Goal: Transaction & Acquisition: Purchase product/service

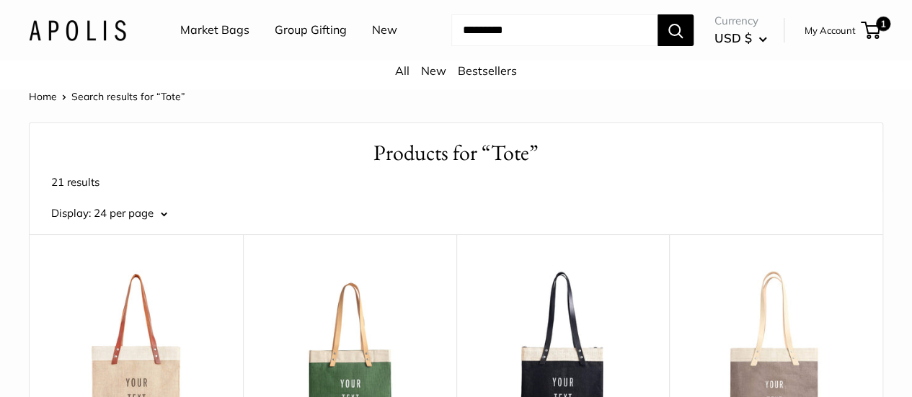
scroll to position [22, 0]
click at [231, 32] on link "Market Bags" at bounding box center [214, 30] width 69 height 22
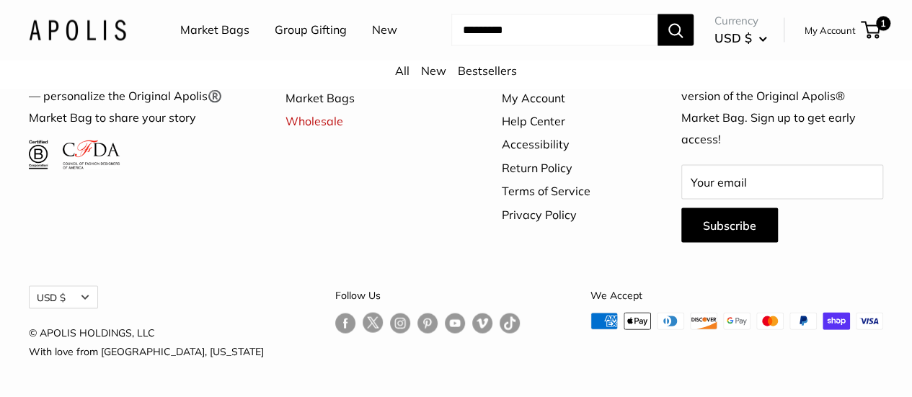
scroll to position [4345, 0]
click at [493, 46] on input "Search..." at bounding box center [554, 30] width 206 height 32
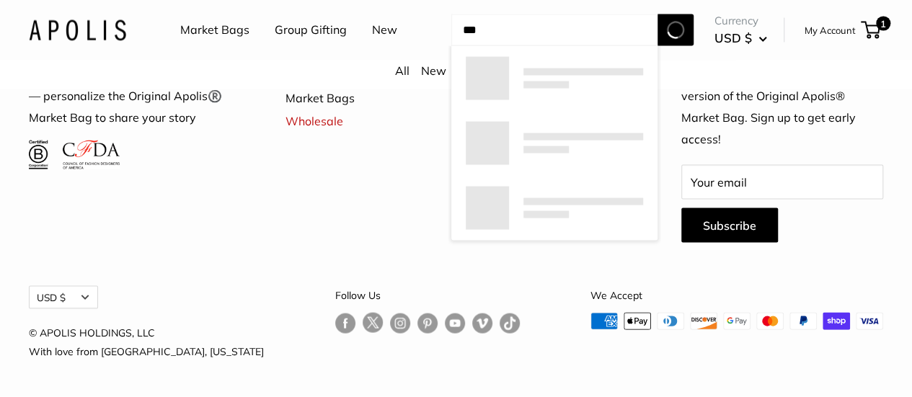
type input "***"
click at [657, 14] on button "Search" at bounding box center [675, 30] width 36 height 32
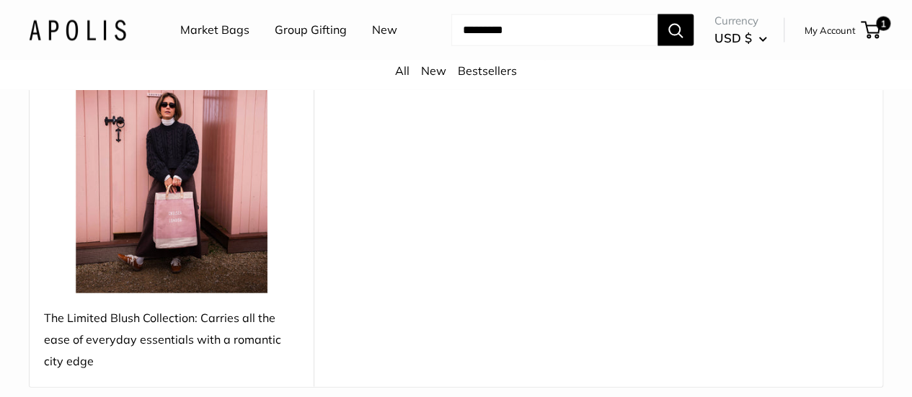
scroll to position [1632, 0]
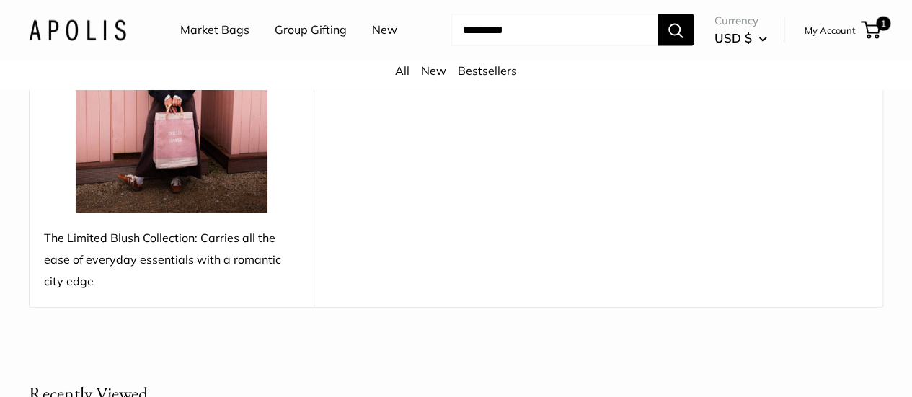
click at [158, 151] on img at bounding box center [171, 85] width 255 height 255
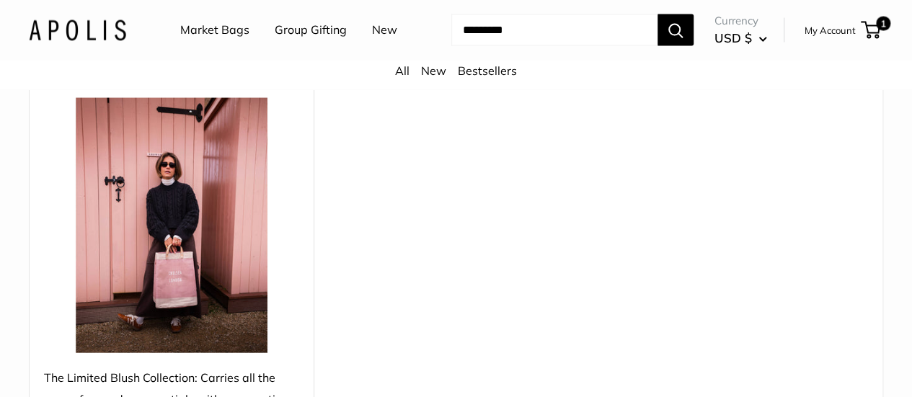
scroll to position [1491, 0]
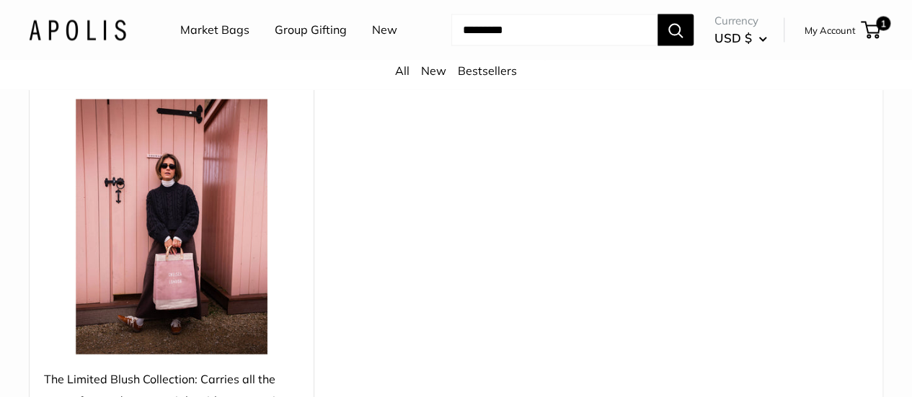
click at [541, 46] on input "Search..." at bounding box center [554, 30] width 206 height 32
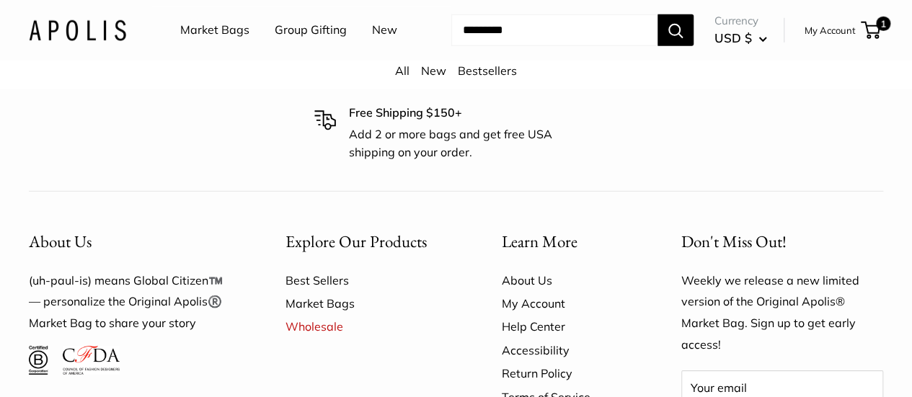
scroll to position [2101, 0]
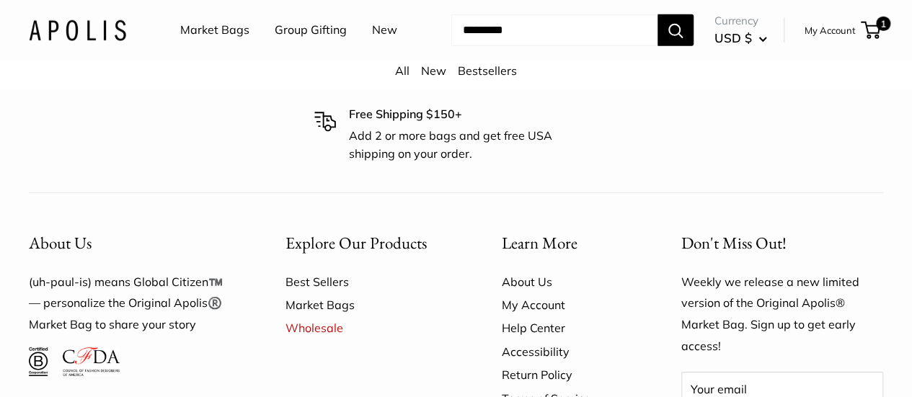
click at [324, 270] on link "Best Sellers" at bounding box center [368, 281] width 166 height 23
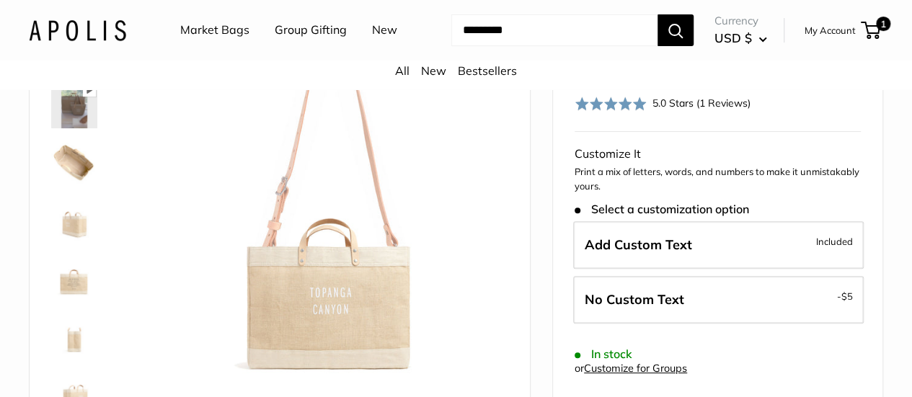
scroll to position [135, 0]
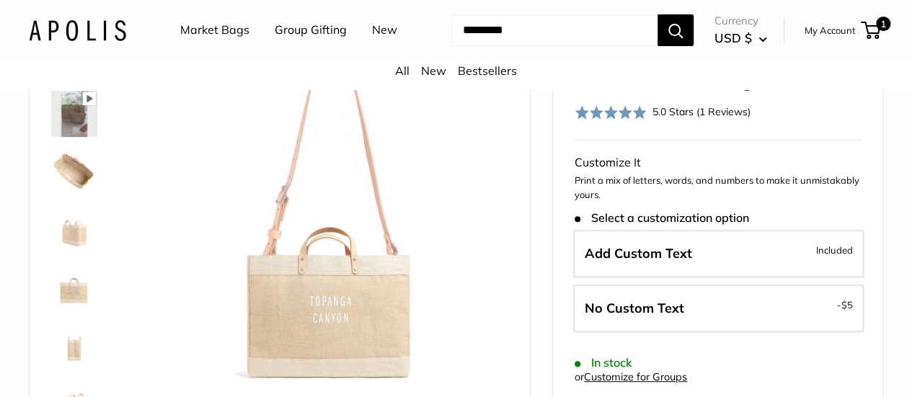
click at [65, 193] on img at bounding box center [74, 171] width 46 height 46
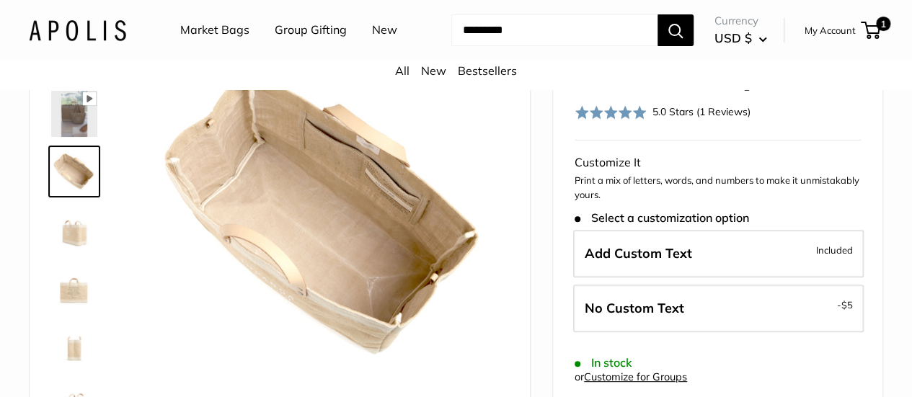
click at [62, 216] on div at bounding box center [79, 241] width 69 height 432
click at [69, 252] on img at bounding box center [74, 229] width 46 height 46
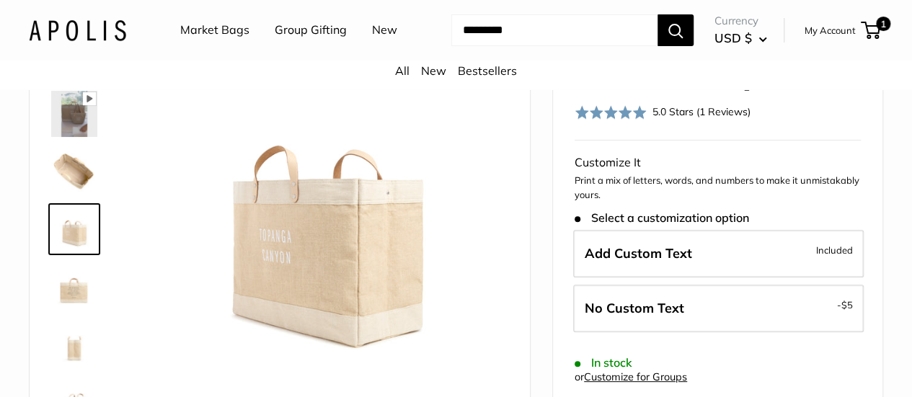
click at [71, 310] on img at bounding box center [74, 287] width 46 height 46
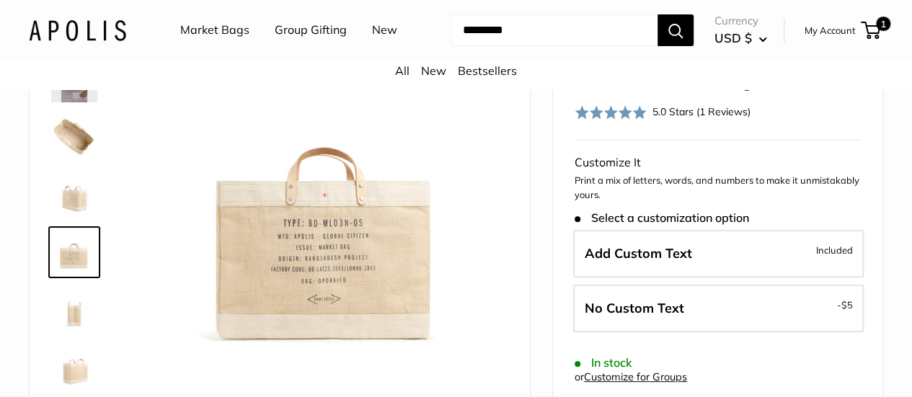
scroll to position [0, 0]
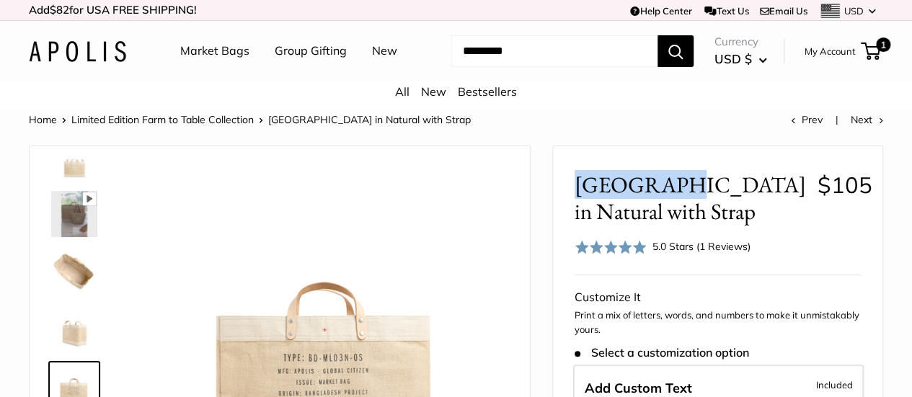
drag, startPoint x: 571, startPoint y: 200, endPoint x: 654, endPoint y: 197, distance: 82.9
copy span "East West"
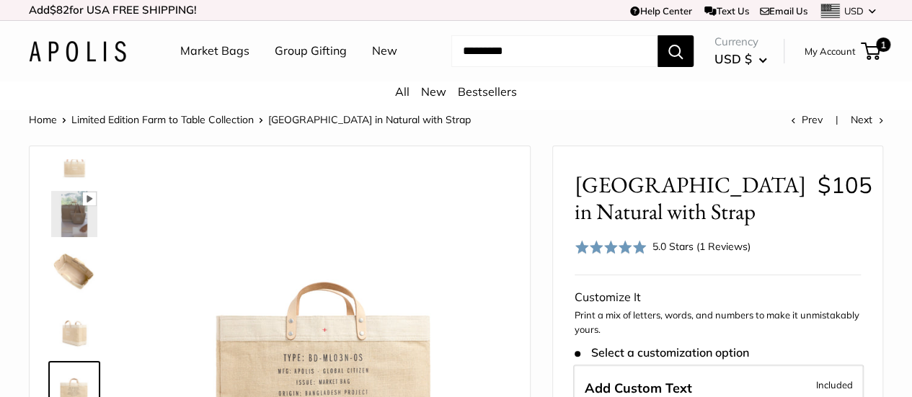
click at [516, 67] on input "Search..." at bounding box center [554, 51] width 206 height 32
paste input "*********"
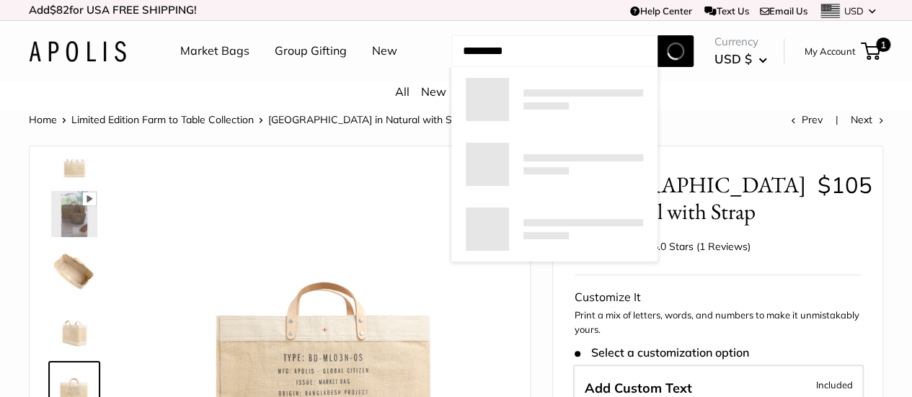
type input "*********"
click at [657, 35] on button "Search" at bounding box center [675, 51] width 36 height 32
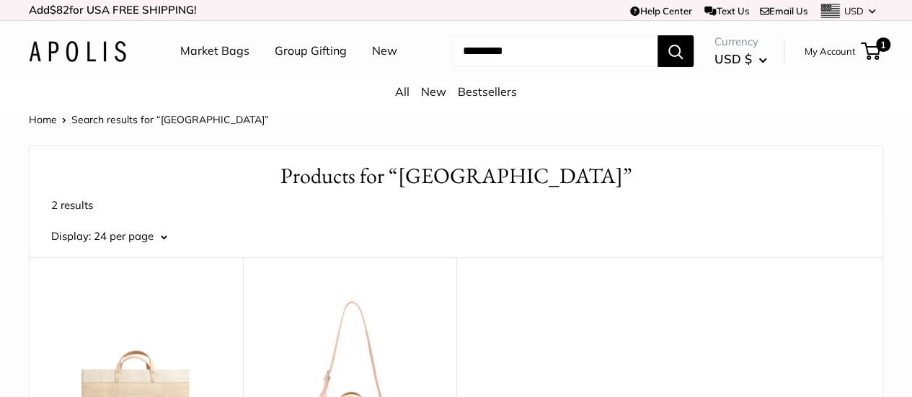
click at [226, 54] on link "Market Bags" at bounding box center [214, 51] width 69 height 22
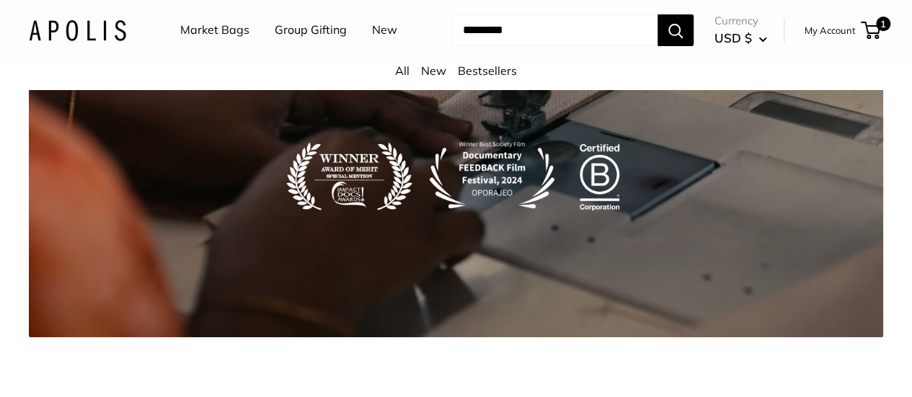
scroll to position [2877, 0]
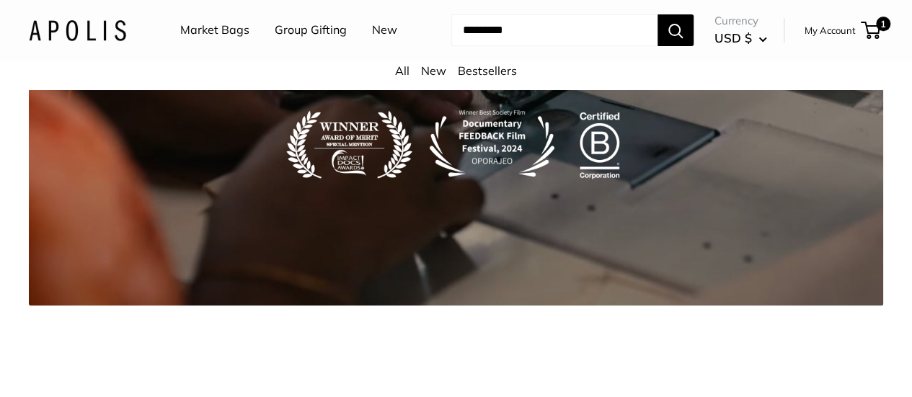
click at [485, 46] on input "Search..." at bounding box center [554, 30] width 206 height 32
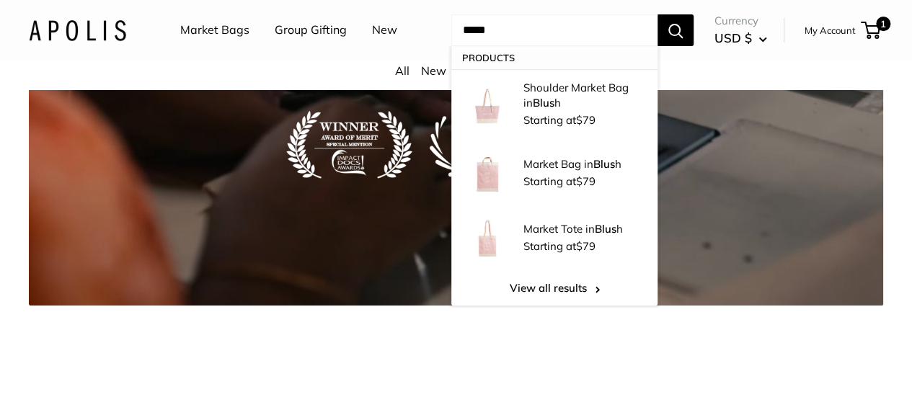
type input "*****"
click at [657, 14] on button "Search" at bounding box center [675, 30] width 36 height 32
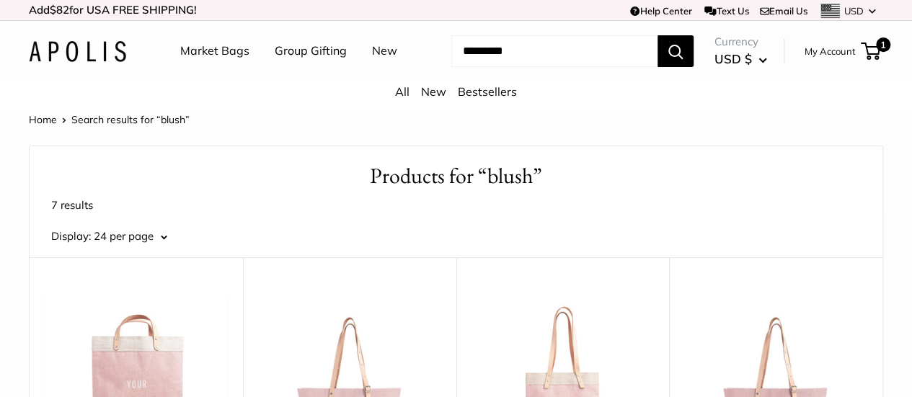
click at [482, 67] on input "Search..." at bounding box center [554, 51] width 206 height 32
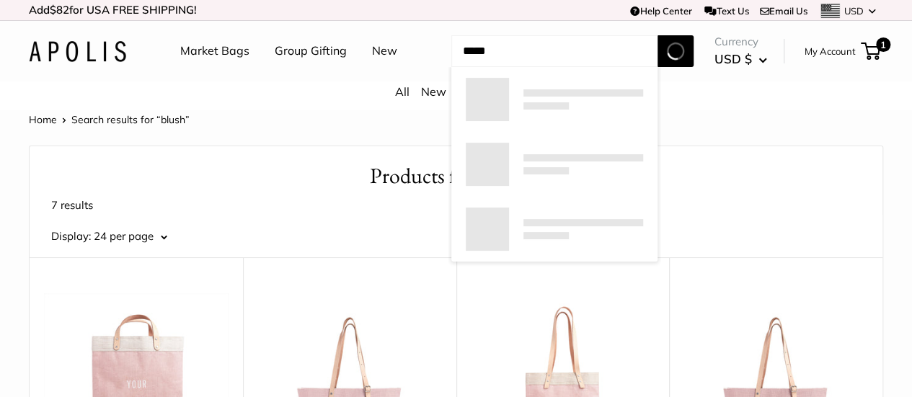
type input "*****"
click at [657, 35] on button "Search" at bounding box center [675, 51] width 36 height 32
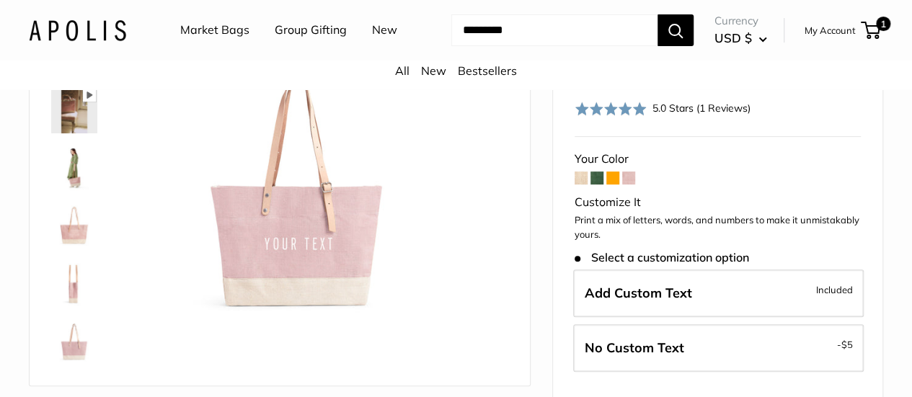
scroll to position [134, 0]
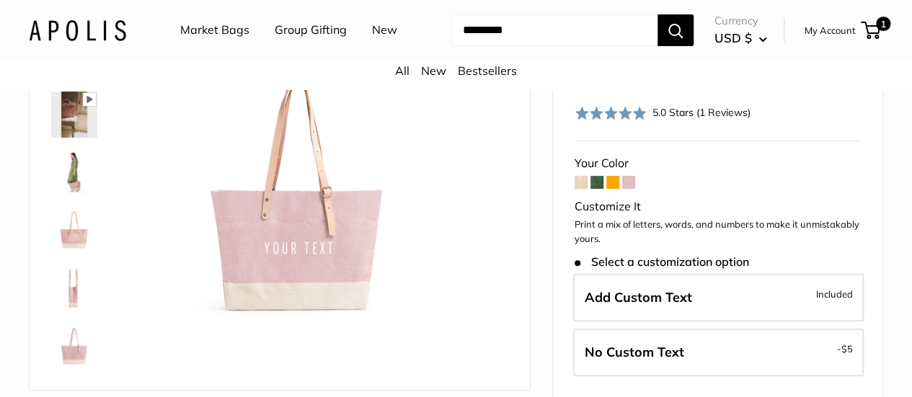
click at [76, 174] on img at bounding box center [74, 172] width 46 height 46
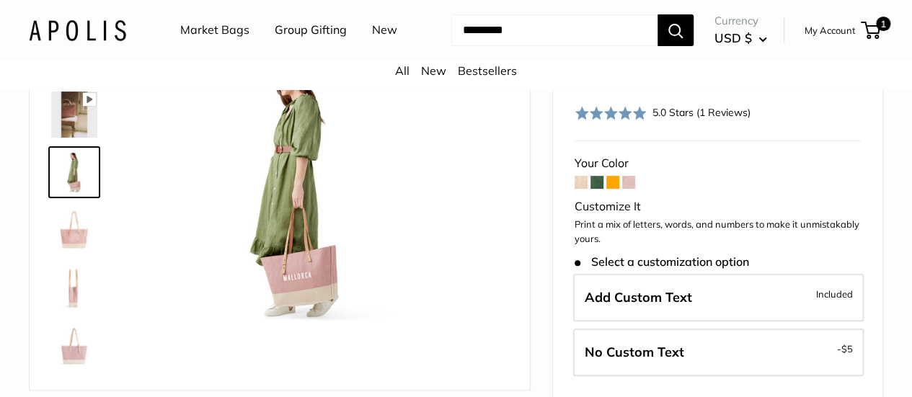
click at [64, 252] on img at bounding box center [74, 230] width 46 height 46
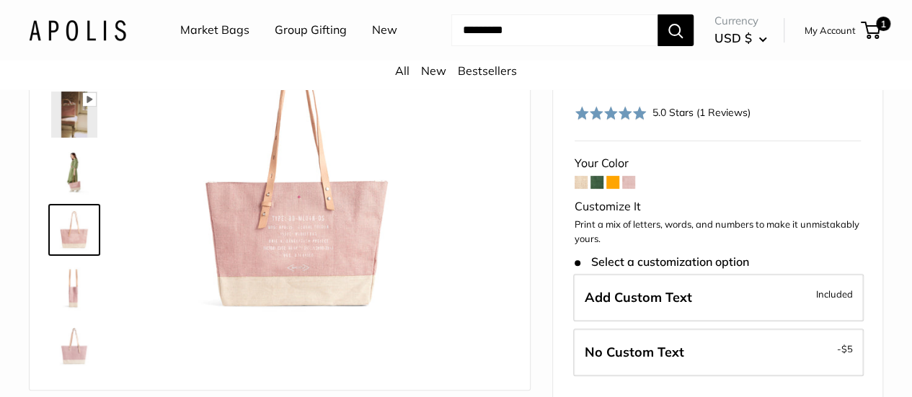
click at [81, 294] on img at bounding box center [74, 288] width 46 height 46
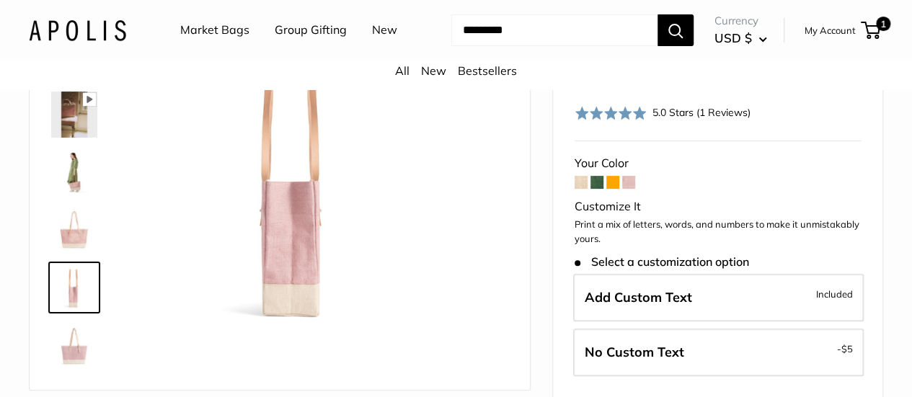
scroll to position [227, 0]
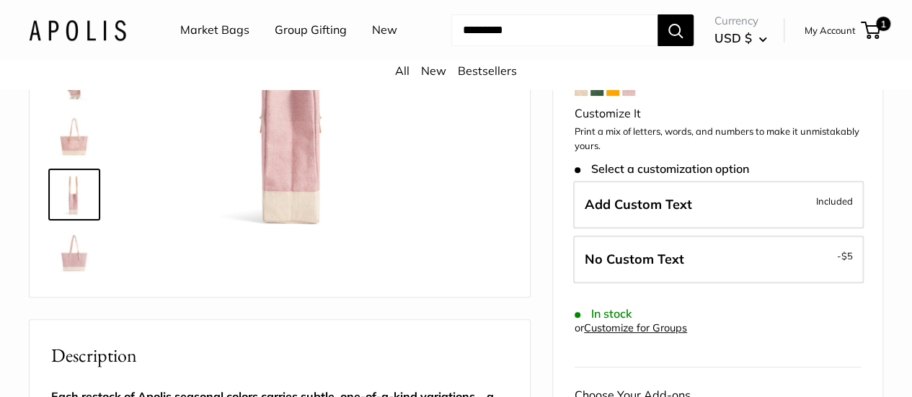
click at [76, 265] on img at bounding box center [74, 252] width 46 height 46
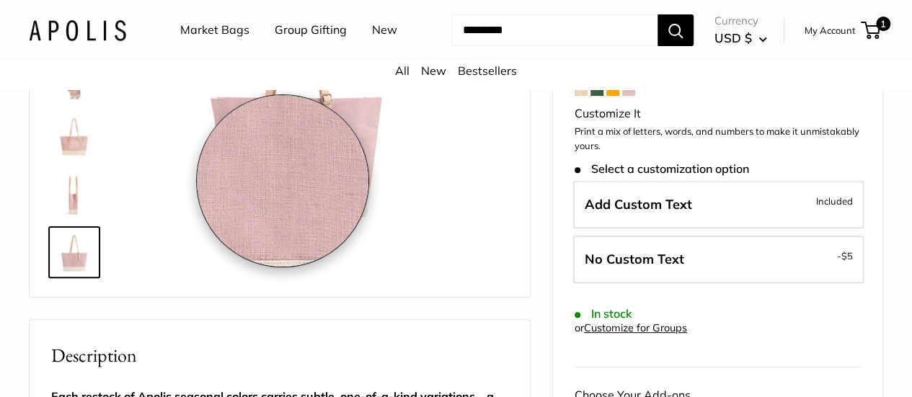
scroll to position [117, 0]
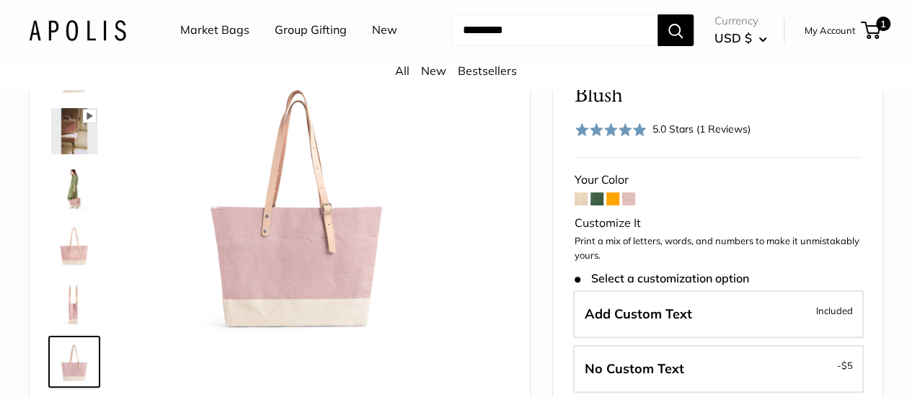
click at [581, 205] on span at bounding box center [580, 198] width 13 height 13
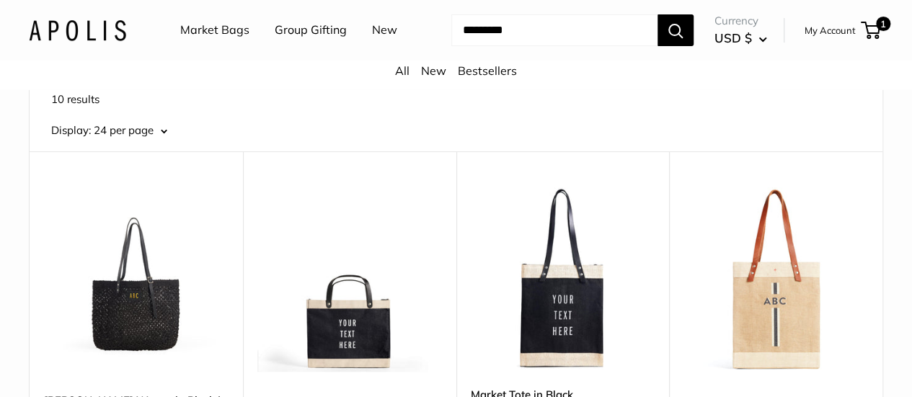
scroll to position [107, 0]
click at [470, 46] on input "Search..." at bounding box center [554, 30] width 206 height 32
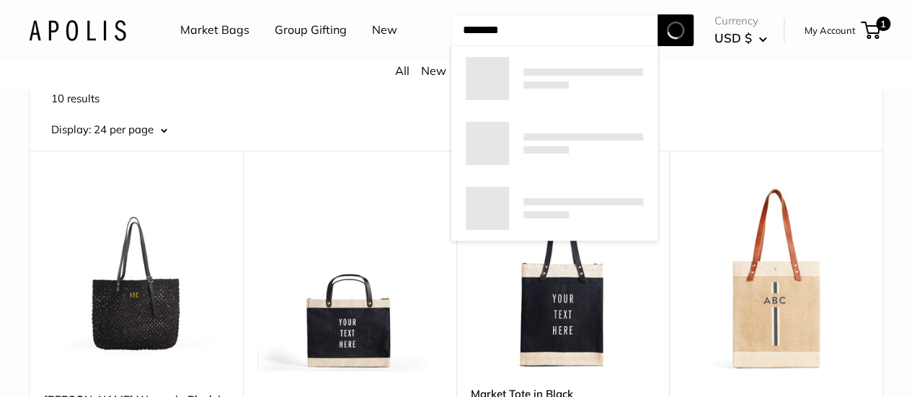
type input "********"
click at [657, 14] on button "Search" at bounding box center [675, 30] width 36 height 32
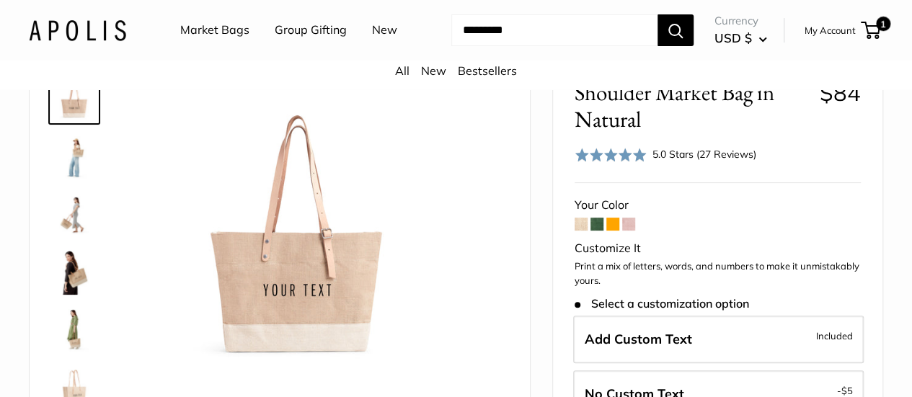
scroll to position [91, 0]
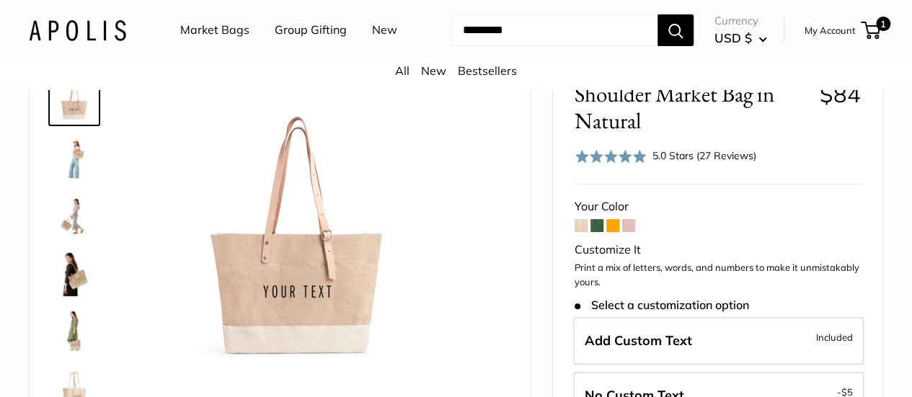
click at [633, 232] on span at bounding box center [628, 225] width 13 height 13
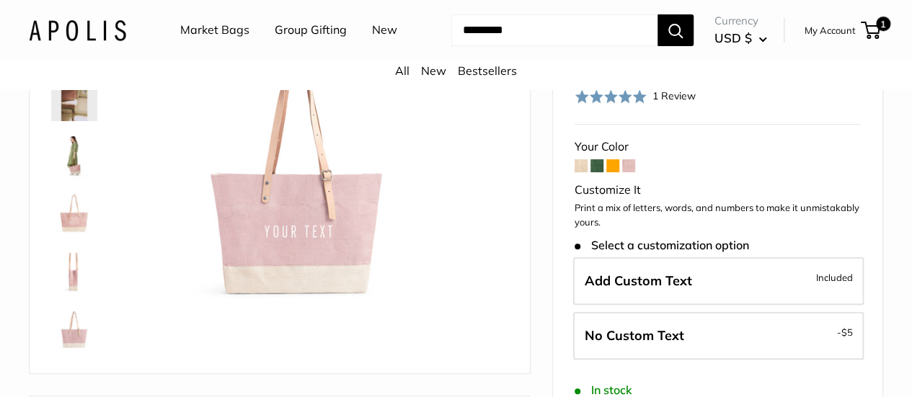
scroll to position [154, 0]
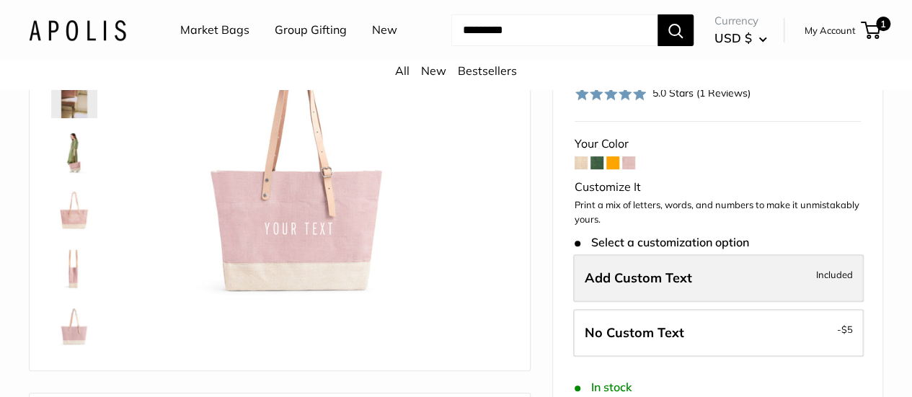
click at [631, 286] on span "Add Custom Text" at bounding box center [638, 278] width 107 height 17
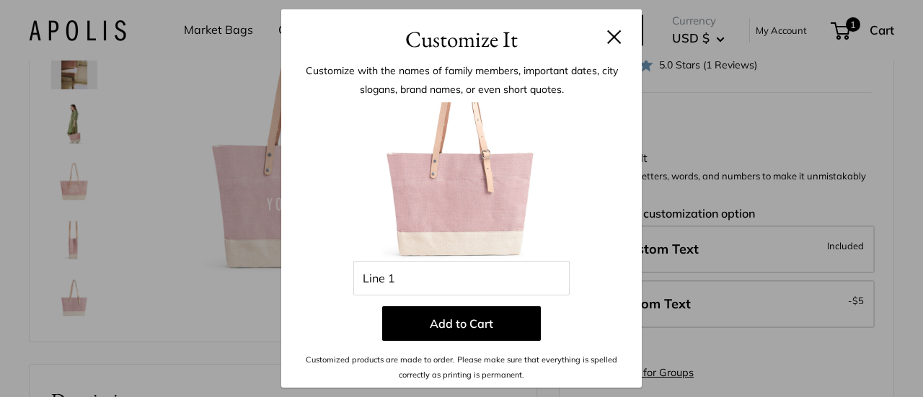
click at [605, 37] on h3 "Customize It" at bounding box center [461, 39] width 317 height 34
click at [613, 36] on button at bounding box center [614, 37] width 14 height 14
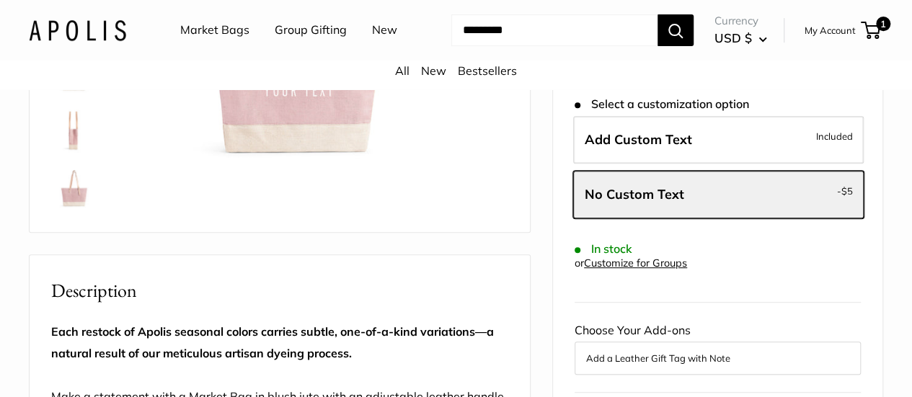
scroll to position [296, 0]
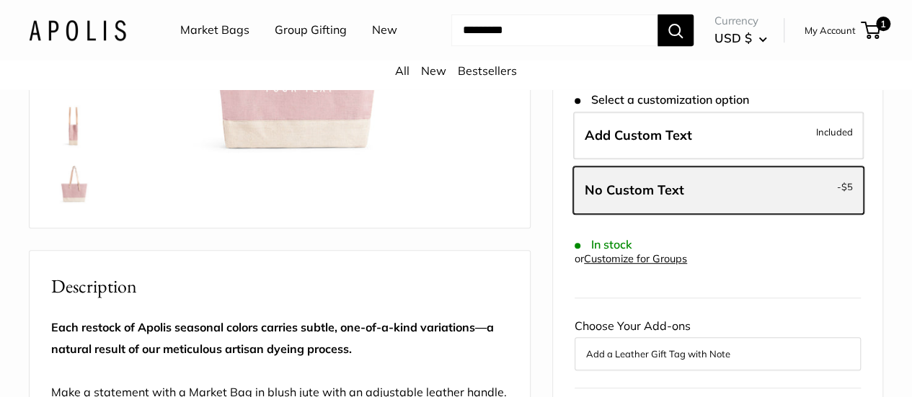
click at [631, 198] on span "No Custom Text" at bounding box center [634, 190] width 99 height 17
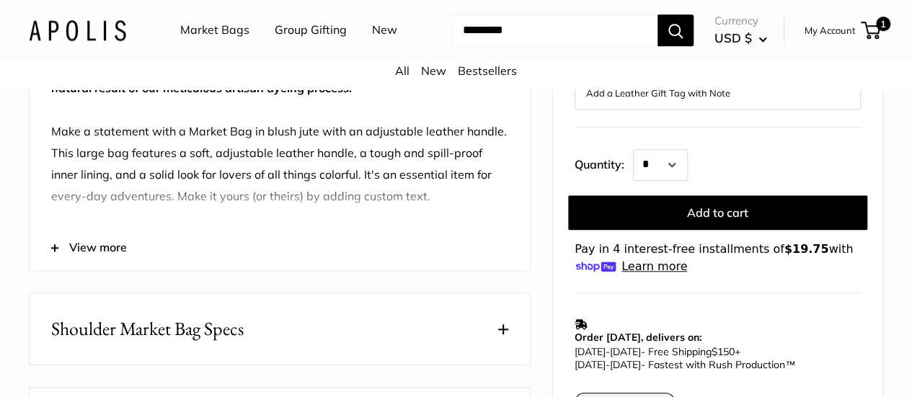
scroll to position [558, 0]
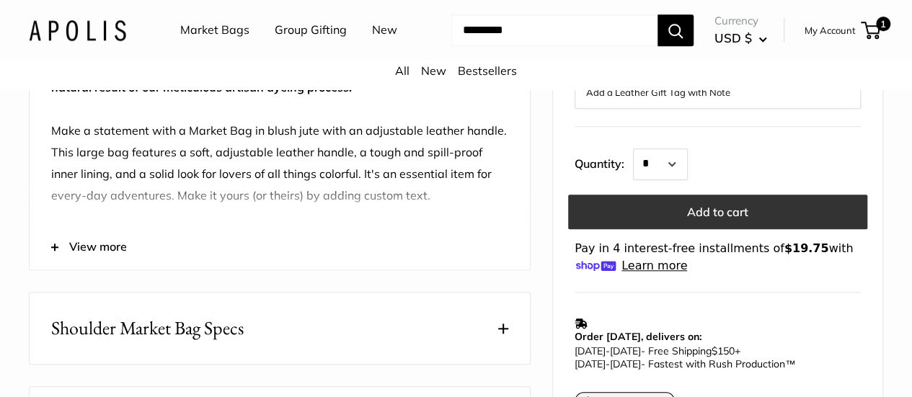
click at [704, 228] on button "Add to cart" at bounding box center [717, 212] width 299 height 35
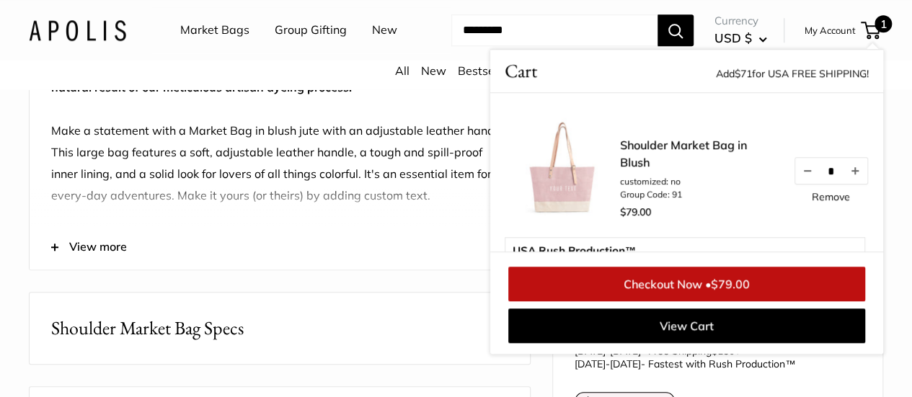
click at [434, 172] on p "Each restock of Apolis seasonal colors carries subtle, one-of-a-kind variations…" at bounding box center [279, 131] width 457 height 151
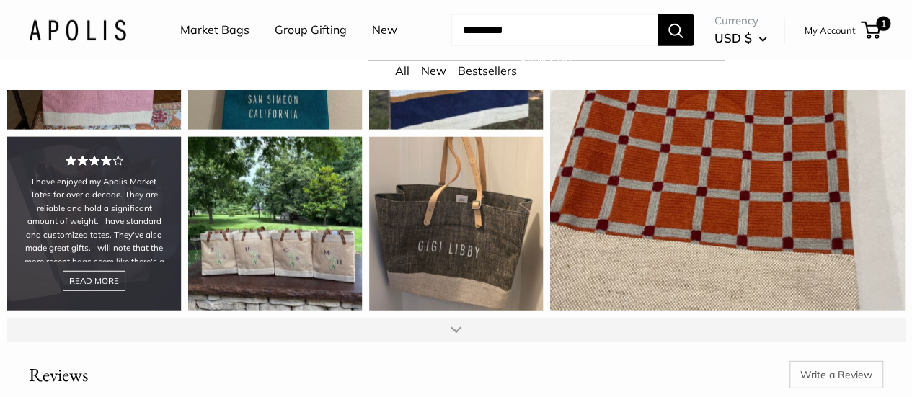
scroll to position [1749, 0]
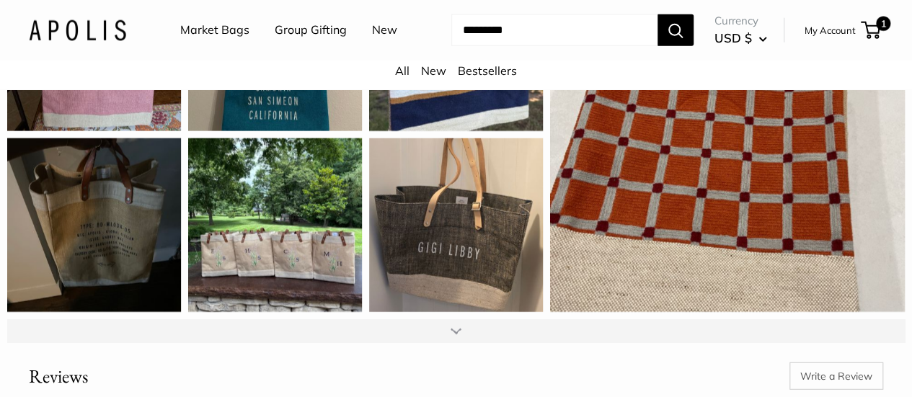
click at [443, 342] on div at bounding box center [455, 330] width 897 height 23
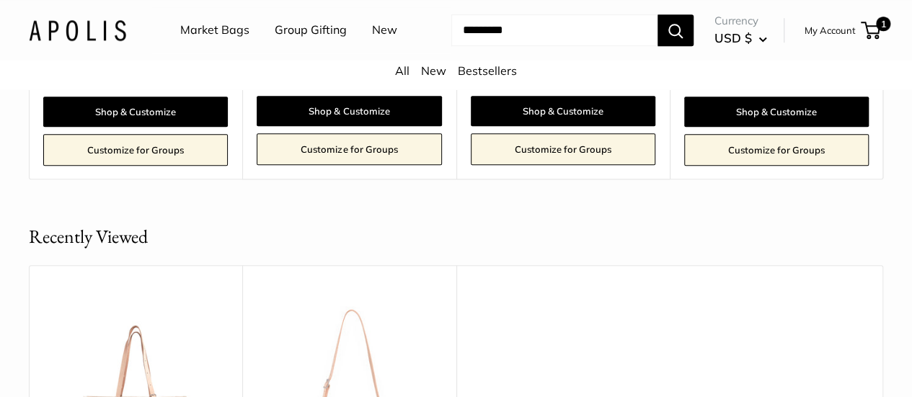
scroll to position [3259, 0]
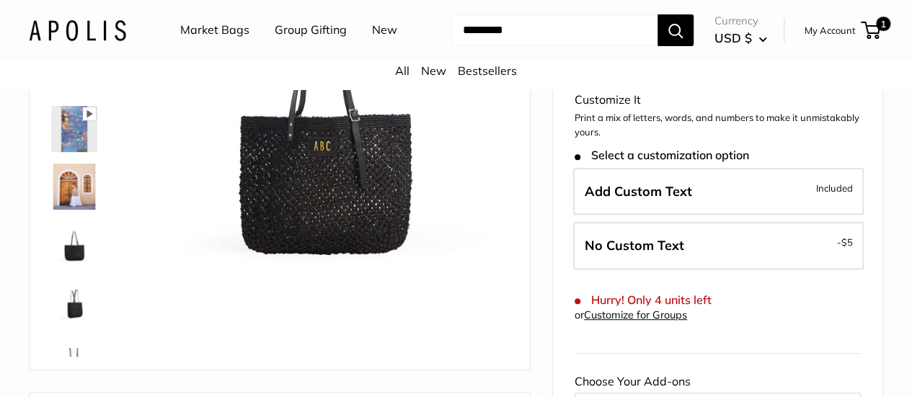
scroll to position [202, 0]
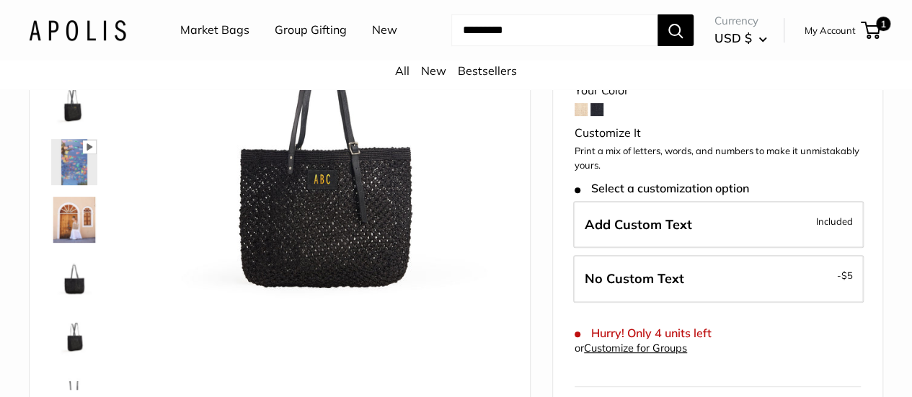
click at [65, 299] on img at bounding box center [74, 277] width 46 height 46
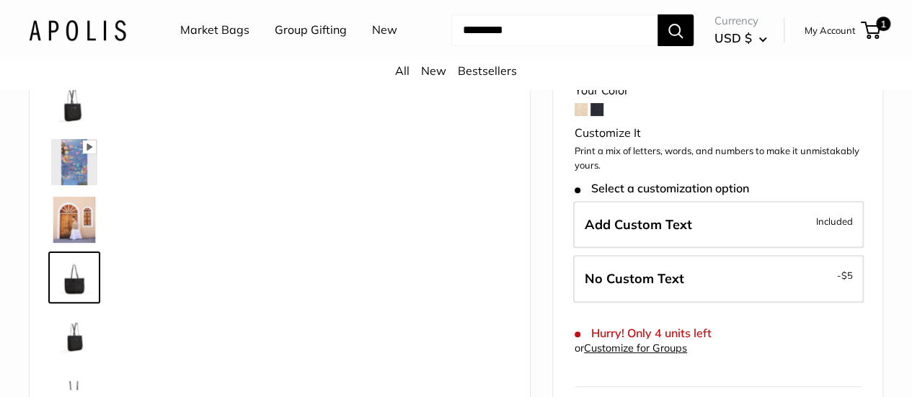
scroll to position [92, 0]
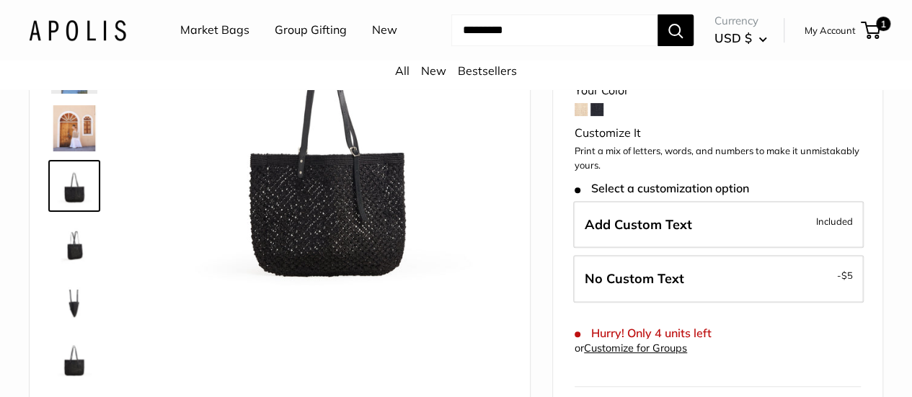
click at [76, 314] on img at bounding box center [74, 301] width 46 height 46
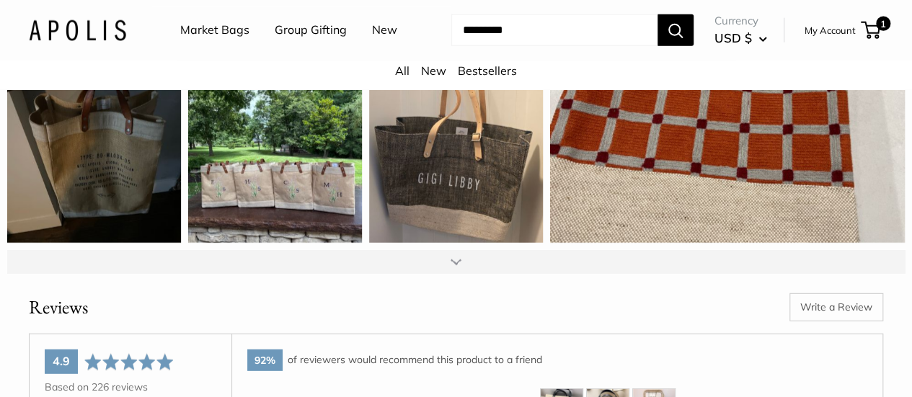
scroll to position [1855, 0]
click at [454, 255] on div at bounding box center [456, 261] width 11 height 12
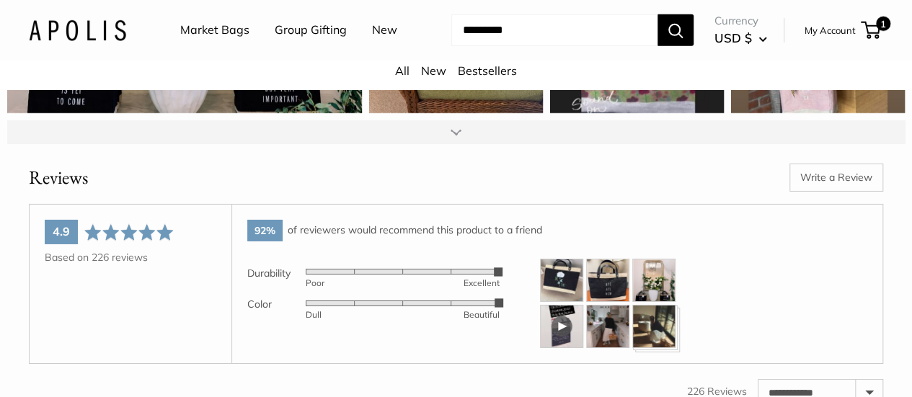
scroll to position [2291, 0]
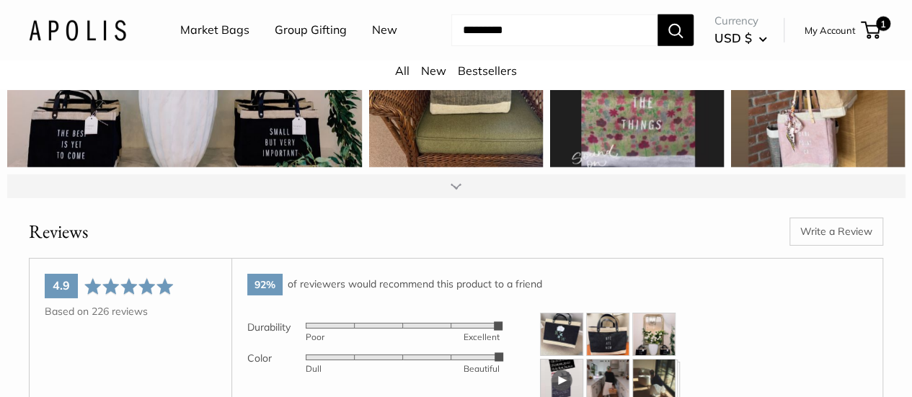
click at [446, 180] on div at bounding box center [455, 185] width 897 height 23
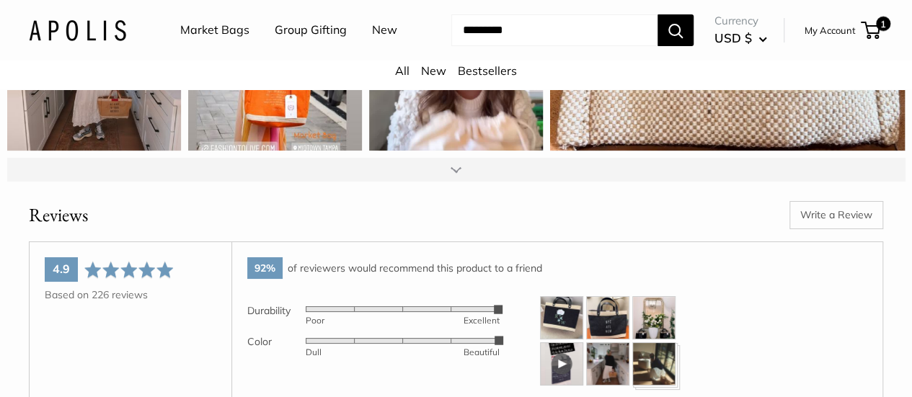
scroll to position [2620, 0]
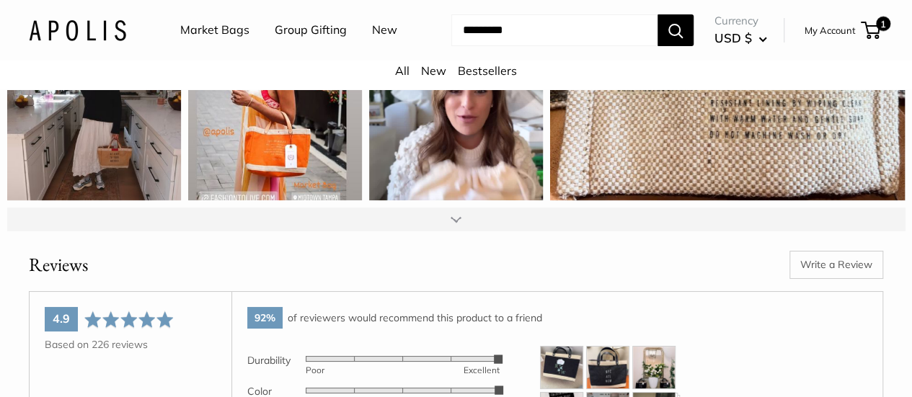
click at [475, 208] on div at bounding box center [455, 219] width 897 height 23
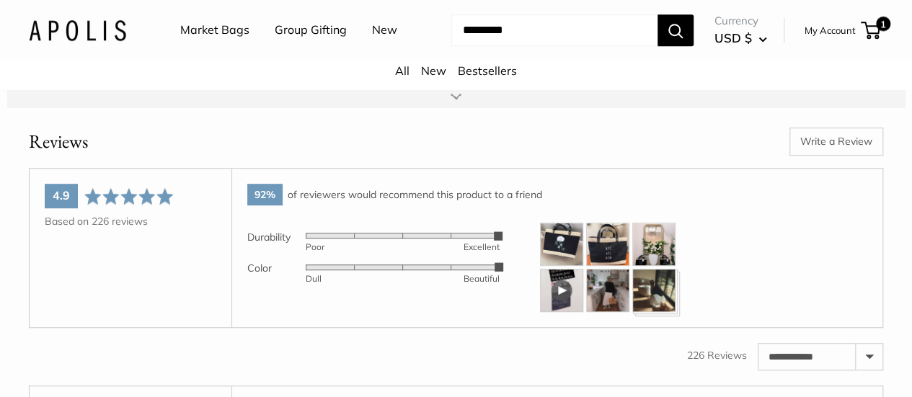
scroll to position [2959, 0]
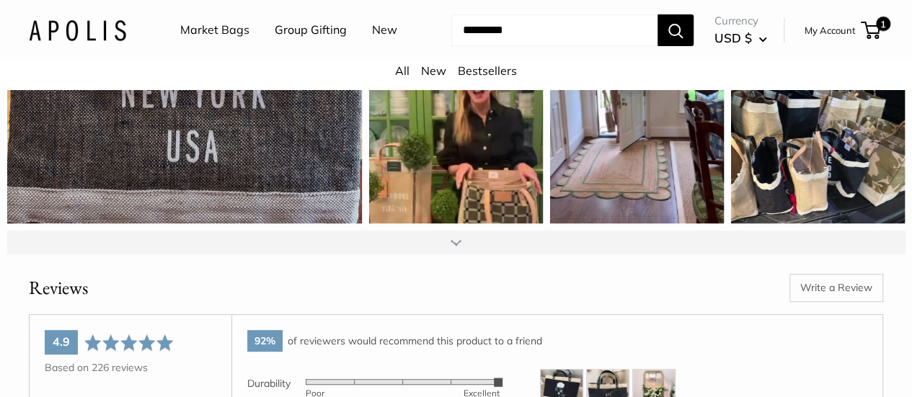
click at [462, 231] on div at bounding box center [455, 242] width 897 height 23
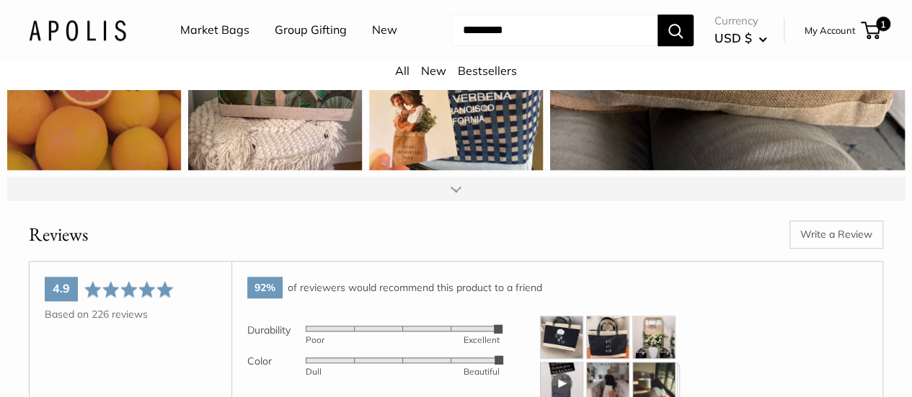
scroll to position [3375, 0]
click at [426, 177] on div at bounding box center [455, 188] width 897 height 23
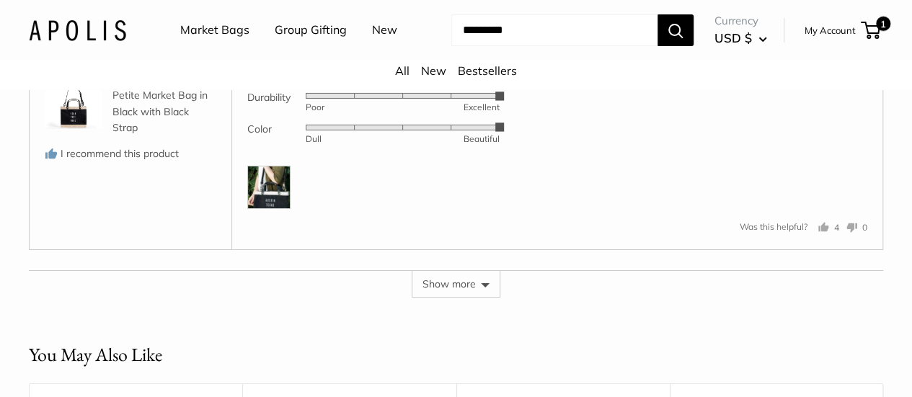
scroll to position [5206, 0]
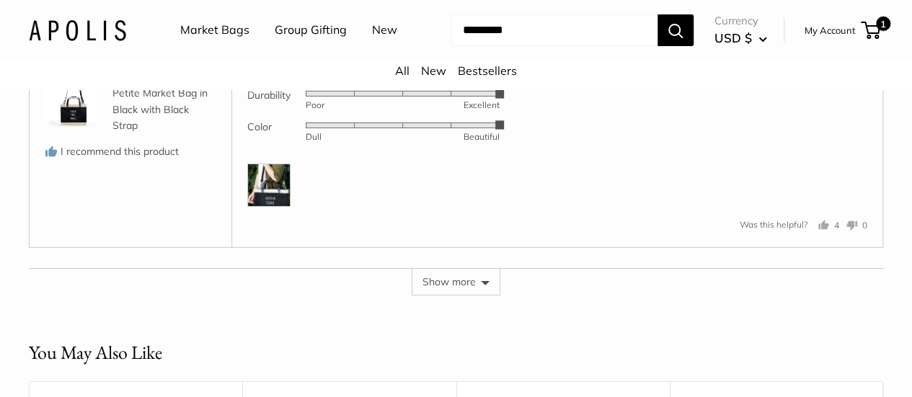
click at [270, 183] on img at bounding box center [268, 185] width 43 height 43
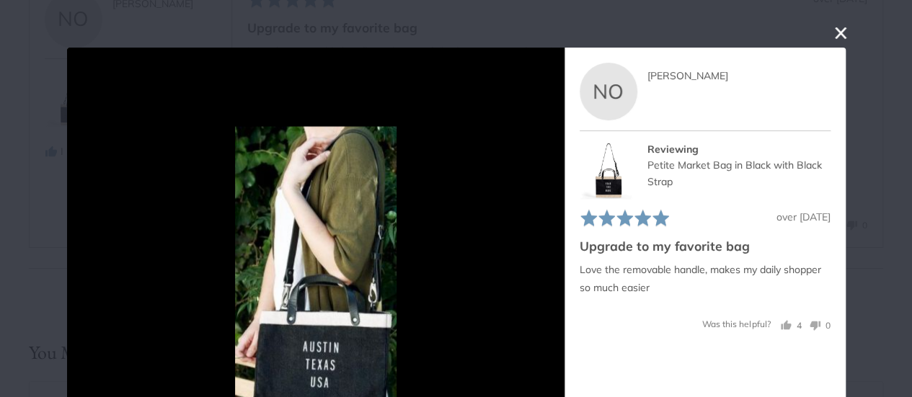
scroll to position [1, 0]
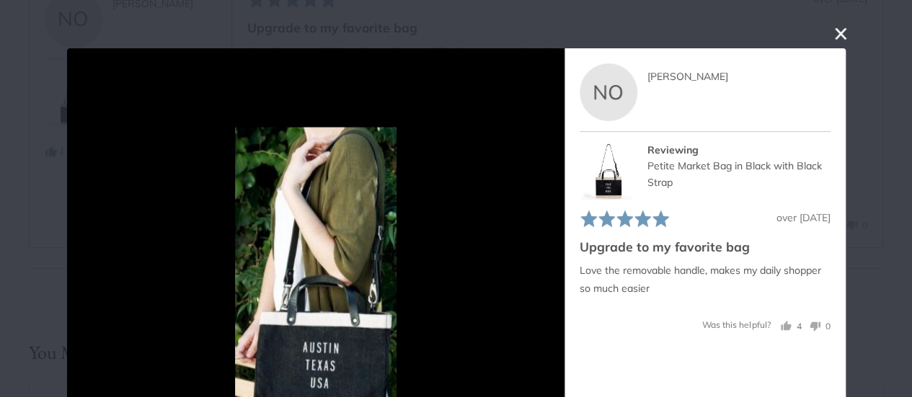
click at [600, 181] on img at bounding box center [609, 170] width 58 height 58
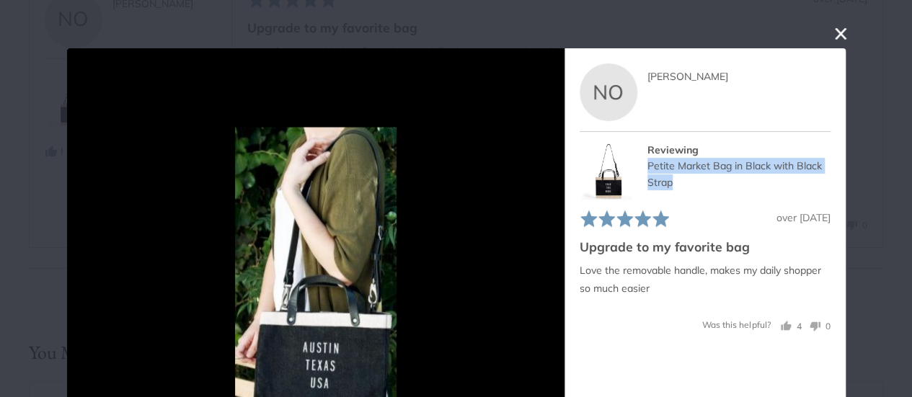
drag, startPoint x: 642, startPoint y: 164, endPoint x: 688, endPoint y: 185, distance: 50.0
click at [688, 185] on div "Petite Market Bag in Black with Black Strap" at bounding box center [738, 174] width 183 height 32
copy div "Petite Market Bag in Black with Black Strap"
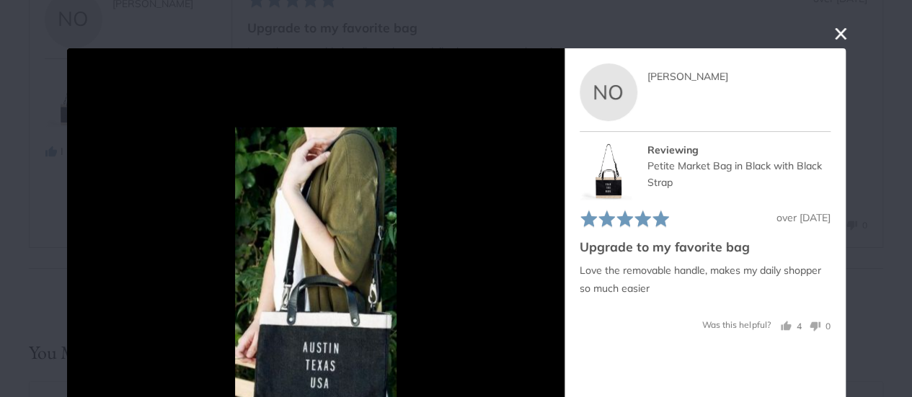
click at [53, 37] on div "User-Uploaded Media Gallery NO [PERSON_NAME] Reviewed by [PERSON_NAME] Reviewin…" at bounding box center [456, 198] width 912 height 397
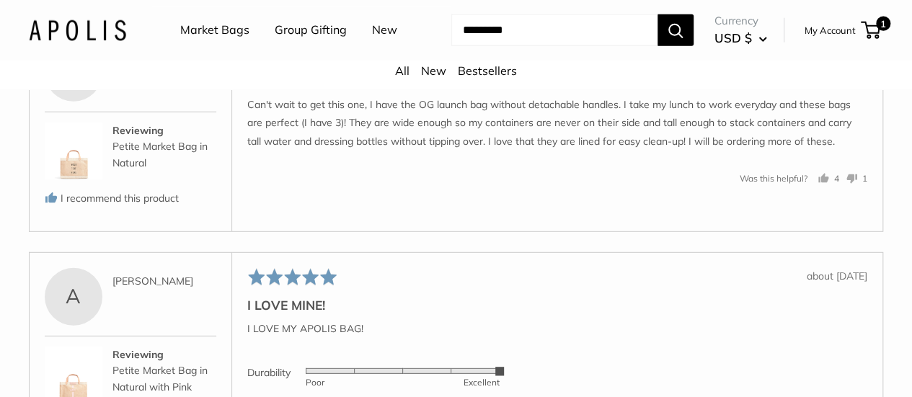
scroll to position [4621, 0]
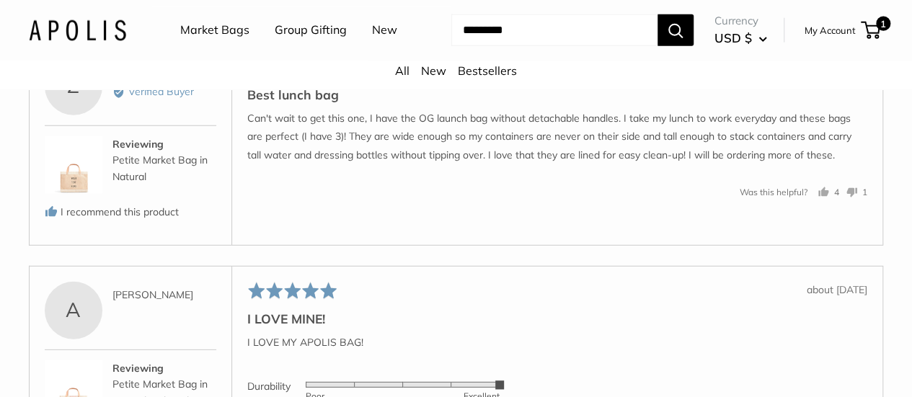
click at [518, 45] on input "Search..." at bounding box center [554, 30] width 206 height 32
paste input "**********"
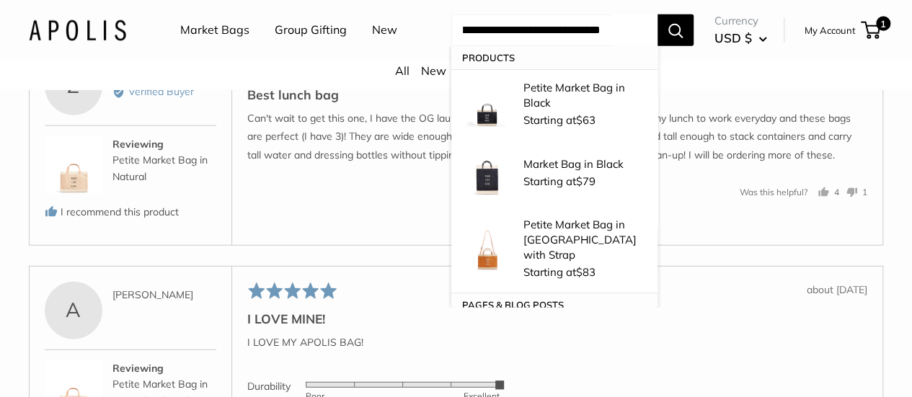
type input "**********"
click at [657, 14] on button "Search" at bounding box center [675, 30] width 36 height 32
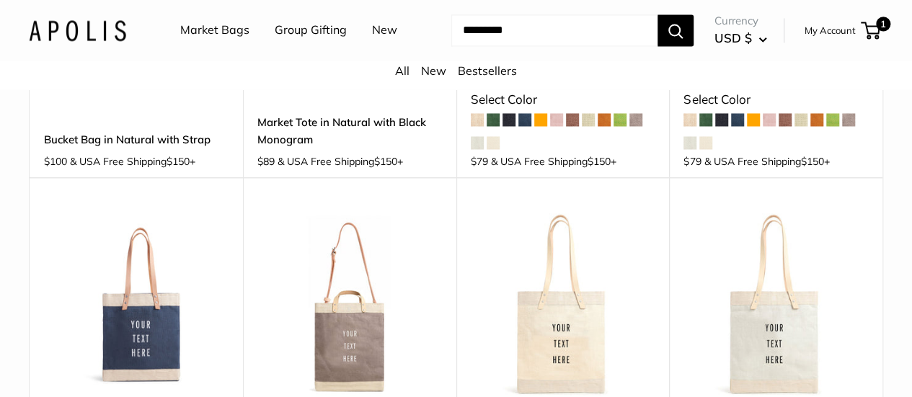
scroll to position [1031, 0]
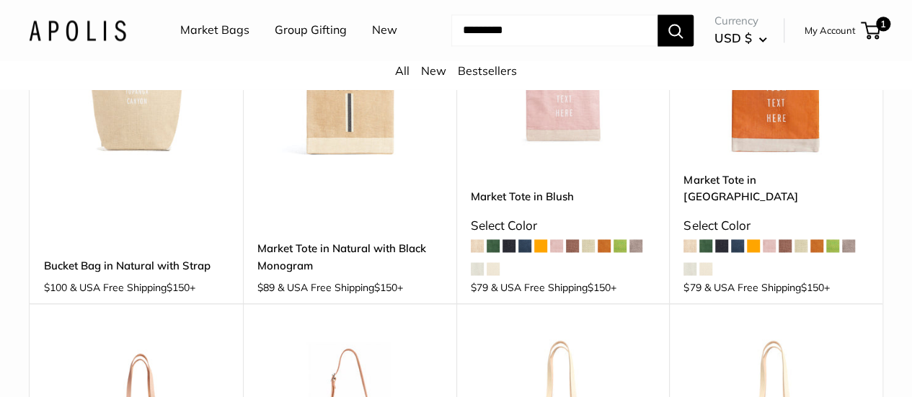
click at [222, 37] on link "Market Bags" at bounding box center [214, 30] width 69 height 22
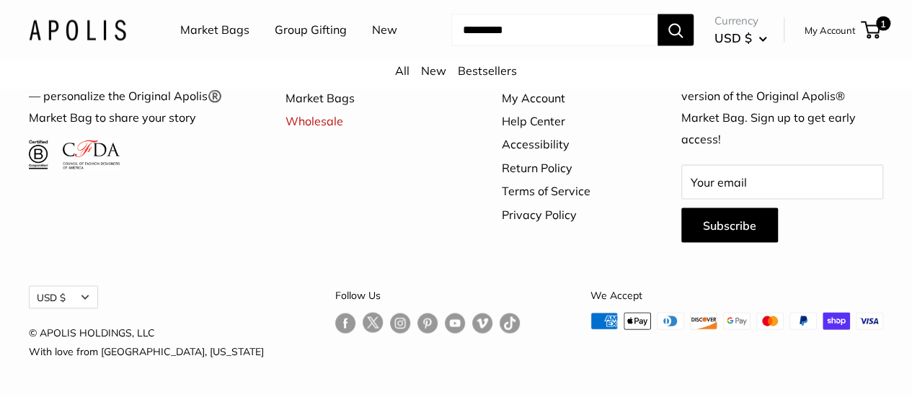
scroll to position [4287, 0]
click at [298, 110] on link "Market Bags" at bounding box center [368, 97] width 166 height 23
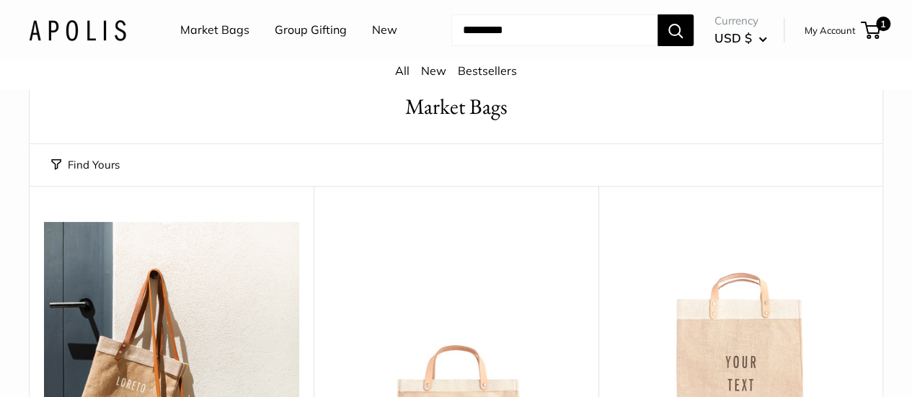
scroll to position [68, 0]
click at [81, 176] on button "Find Yours" at bounding box center [85, 166] width 68 height 20
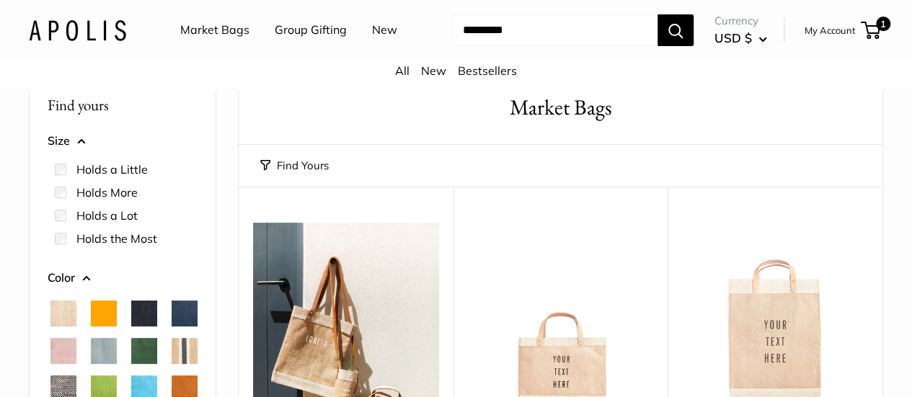
click at [79, 178] on label "Holds a Little" at bounding box center [111, 169] width 71 height 17
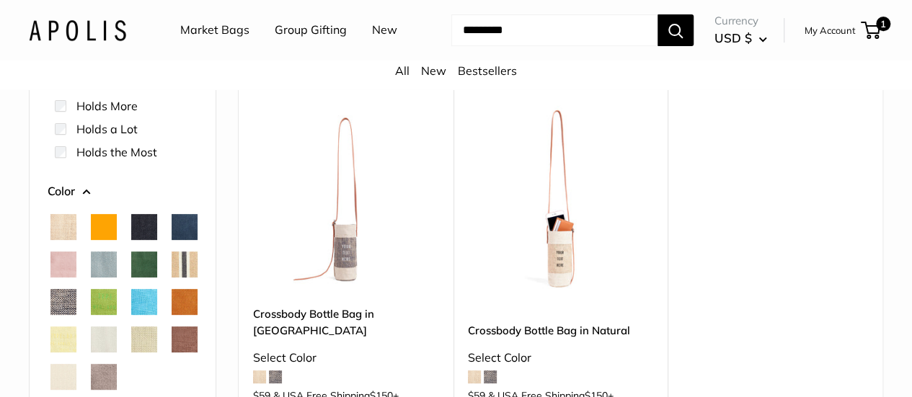
scroll to position [141, 0]
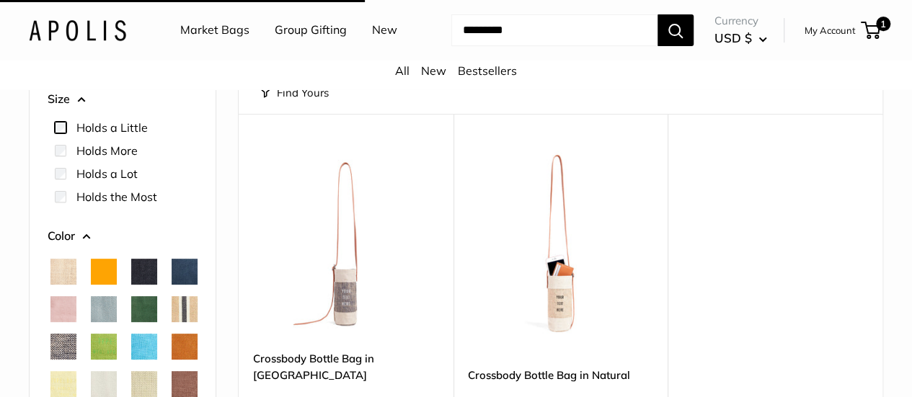
click at [62, 146] on div "Find yours Very Small Size Holds a Little" at bounding box center [123, 344] width 186 height 679
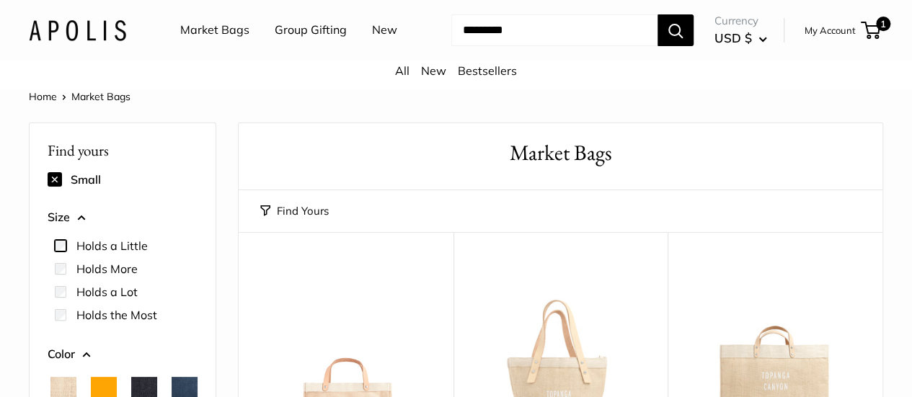
scroll to position [114, 0]
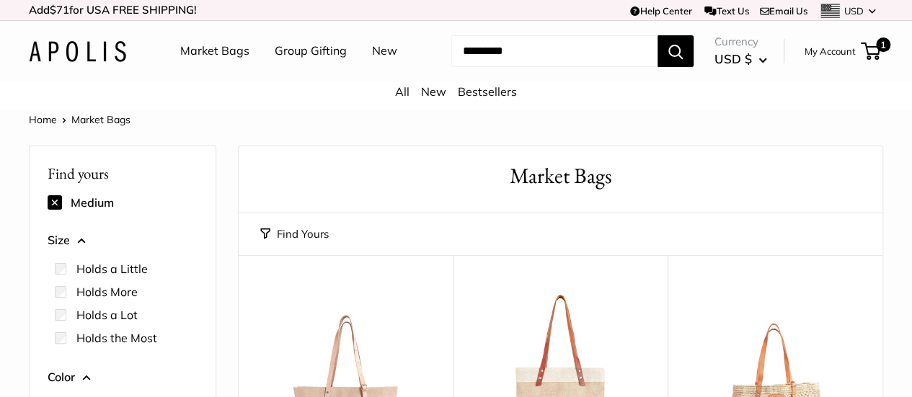
click at [66, 344] on div at bounding box center [64, 338] width 19 height 12
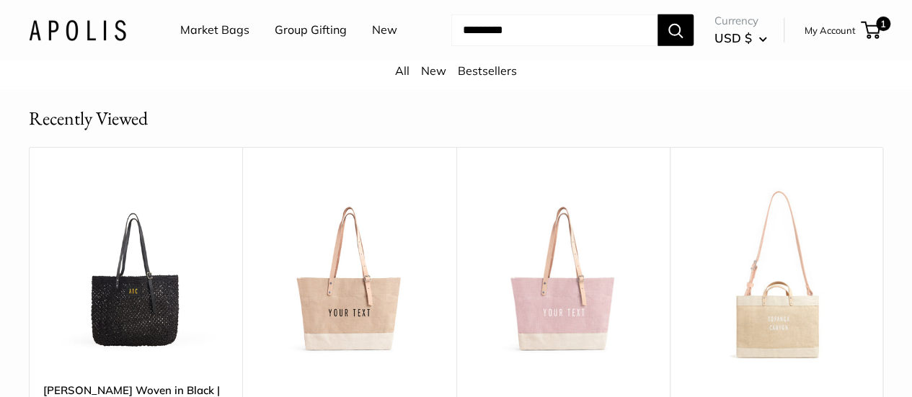
scroll to position [5046, 0]
click at [499, 43] on input "Search..." at bounding box center [554, 30] width 206 height 32
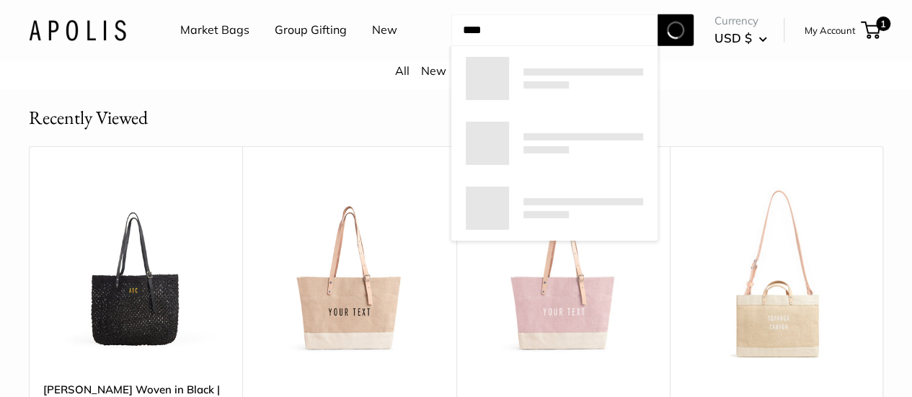
type input "****"
click at [657, 14] on button "Search" at bounding box center [675, 30] width 36 height 32
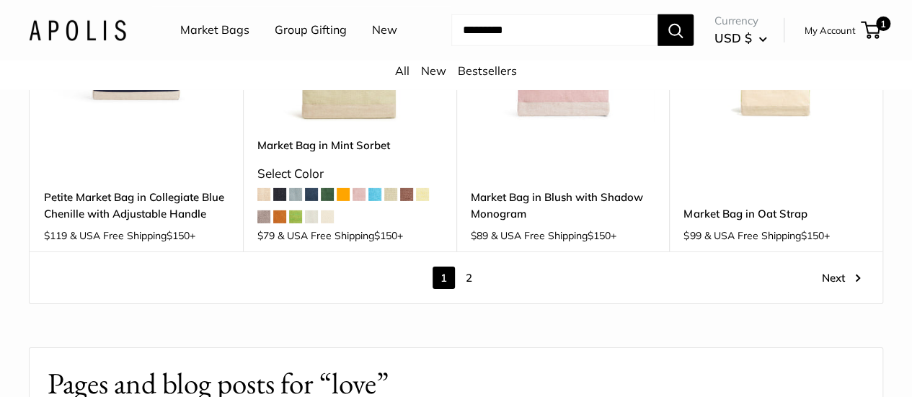
scroll to position [2257, 0]
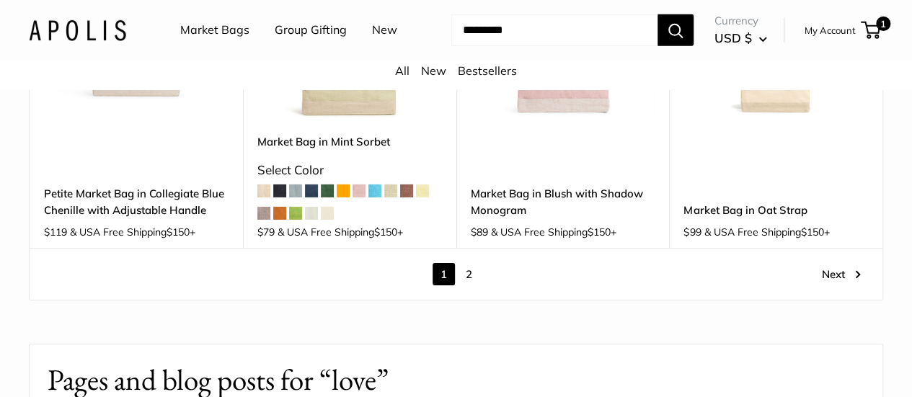
click at [470, 263] on link "2" at bounding box center [469, 274] width 22 height 22
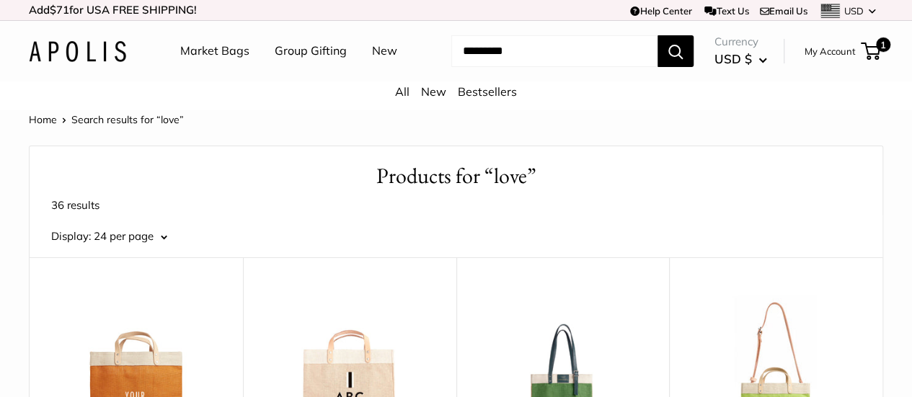
click at [493, 67] on input "Search..." at bounding box center [554, 51] width 206 height 32
click at [372, 62] on link "New" at bounding box center [384, 51] width 25 height 22
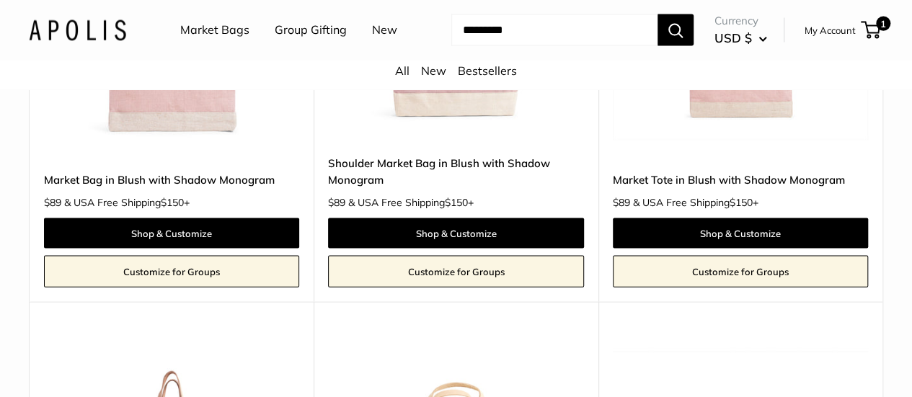
scroll to position [4539, 0]
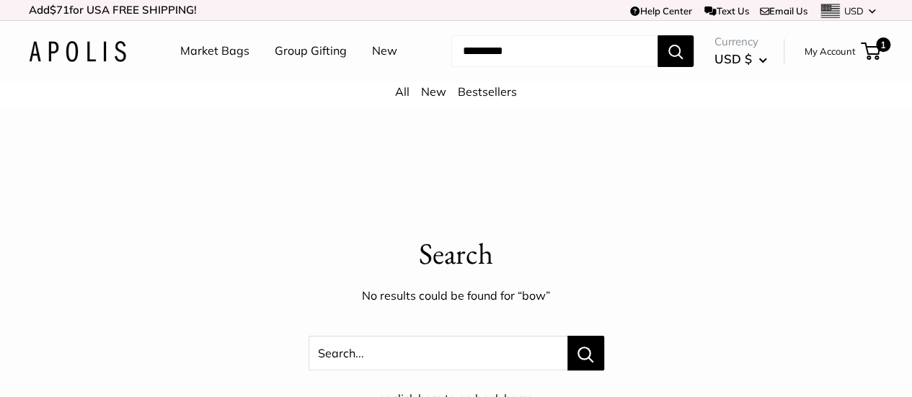
click at [486, 67] on input "Search..." at bounding box center [554, 51] width 206 height 32
click at [0, 0] on span "Cart" at bounding box center [0, 0] width 0 height 0
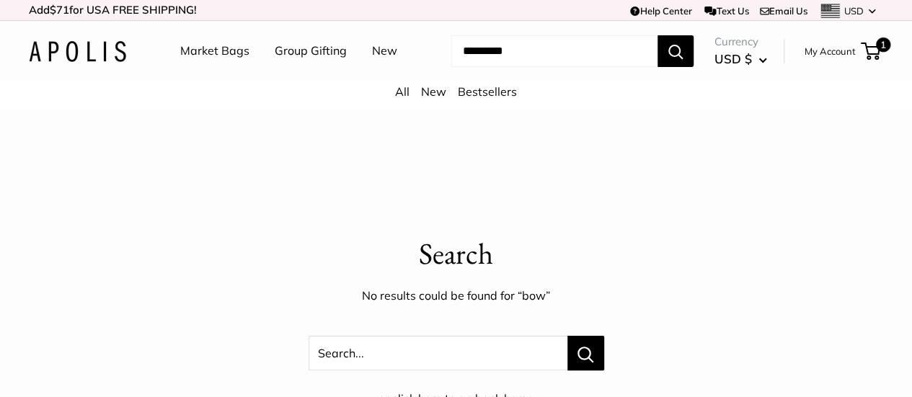
click at [52, 62] on img at bounding box center [77, 51] width 97 height 21
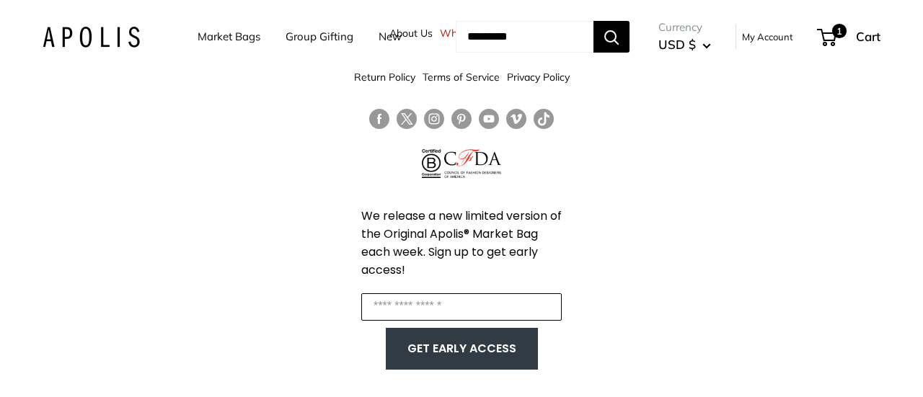
click at [457, 303] on input "Enter your email" at bounding box center [461, 306] width 200 height 27
type input "**********"
click at [464, 345] on button "GET EARLY ACCESS" at bounding box center [461, 348] width 123 height 27
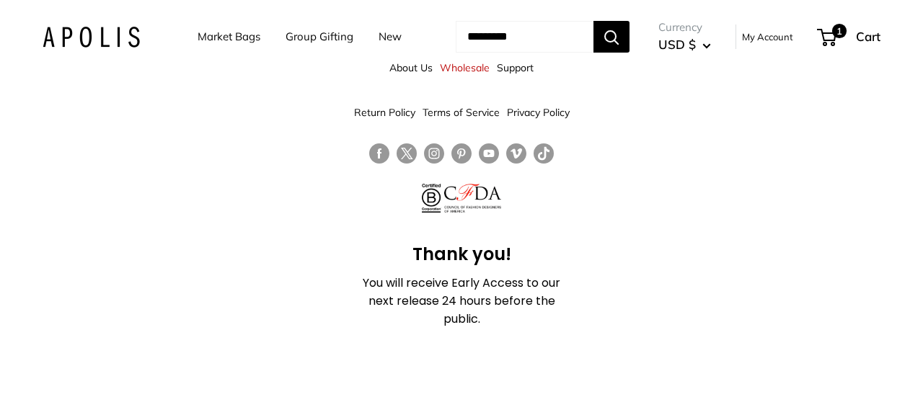
click at [430, 155] on link "Follow us on Instagram" at bounding box center [434, 153] width 20 height 21
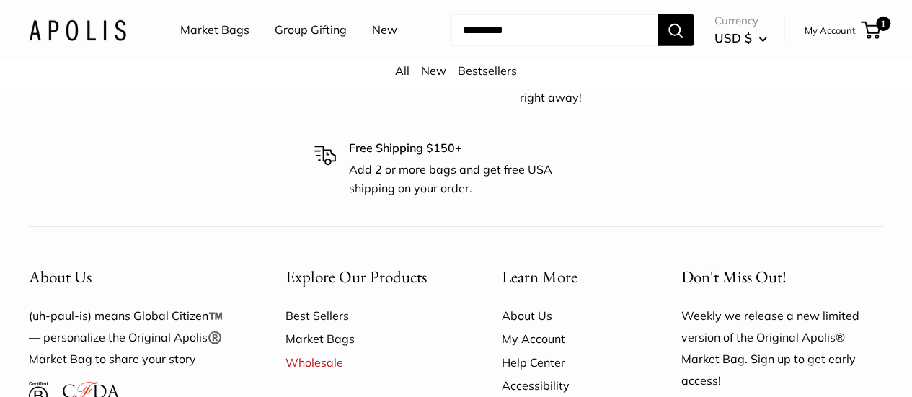
scroll to position [2198, 0]
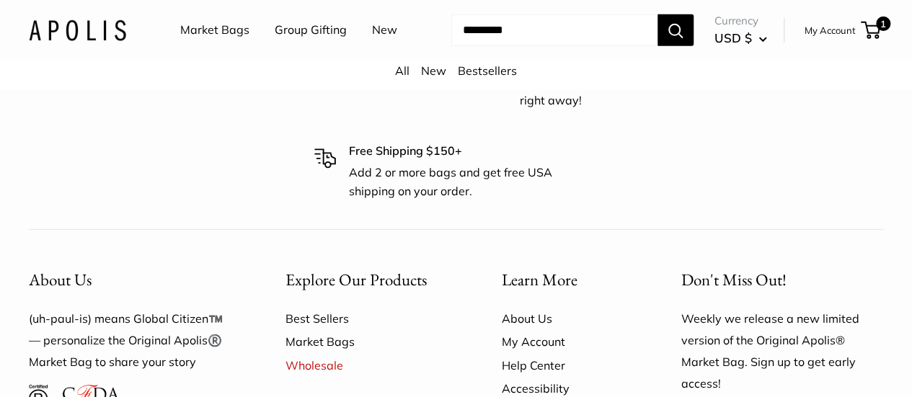
click at [112, 53] on div "Market Bags Group Gifting New Need help? Text Us: 20919 hello@apolisglobal.com …" at bounding box center [456, 30] width 854 height 46
click at [92, 42] on div "Market Bags Group Gifting New Need help? Text Us: 20919 hello@apolisglobal.com …" at bounding box center [456, 30] width 854 height 46
click at [92, 40] on img at bounding box center [77, 29] width 97 height 21
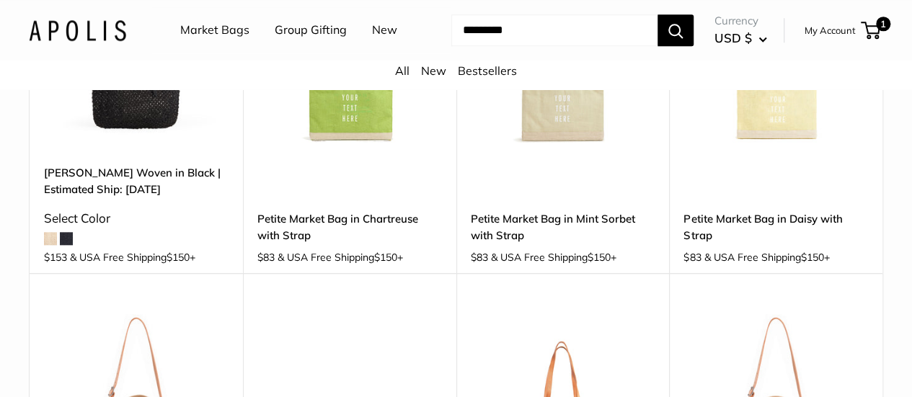
scroll to position [673, 0]
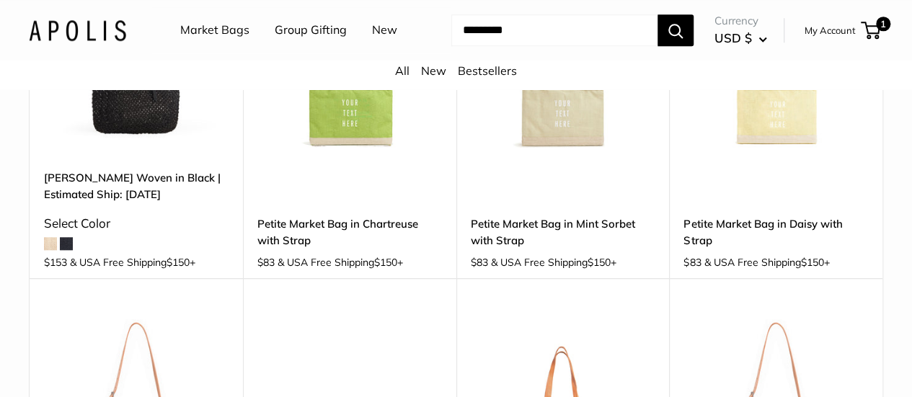
click at [66, 239] on span at bounding box center [66, 243] width 13 height 13
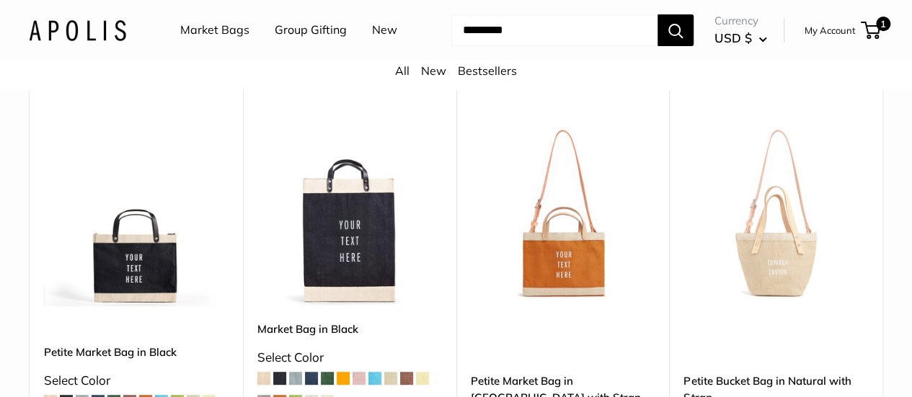
scroll to position [169, 0]
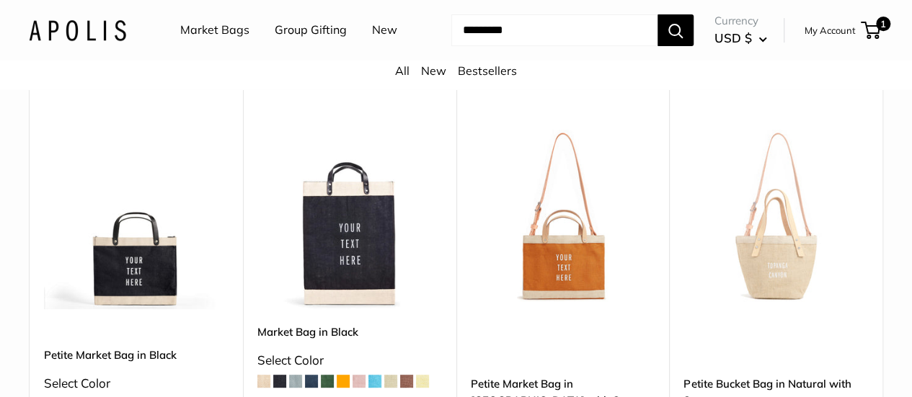
click at [0, 0] on img at bounding box center [0, 0] width 0 height 0
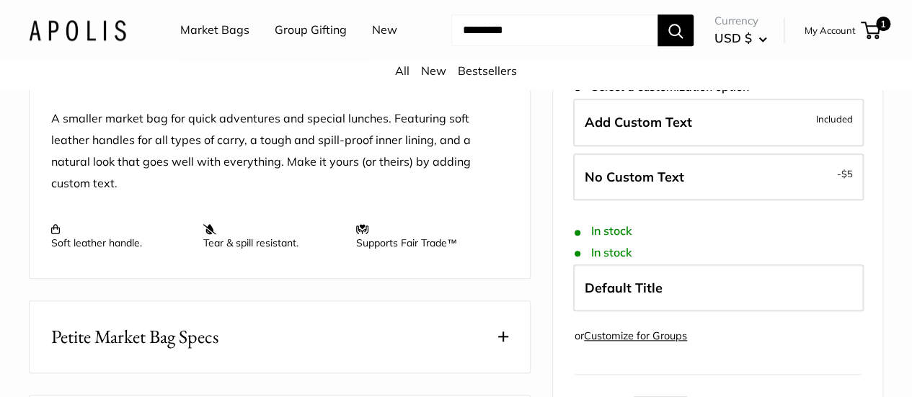
scroll to position [587, 0]
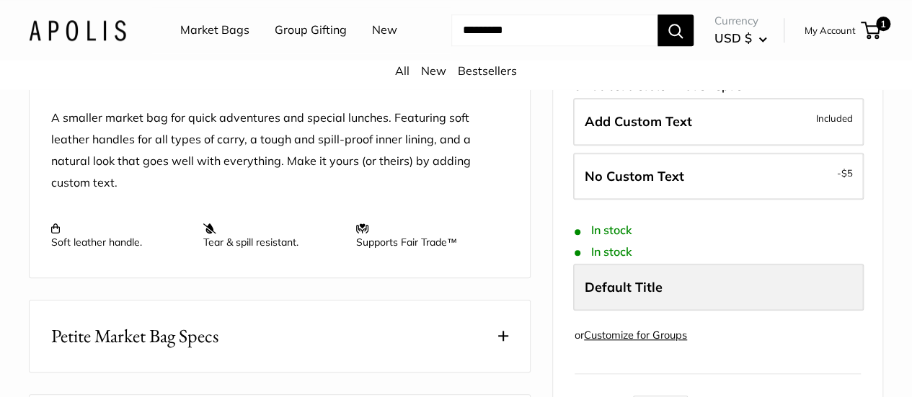
click at [727, 264] on label "Default Title" at bounding box center [718, 288] width 290 height 48
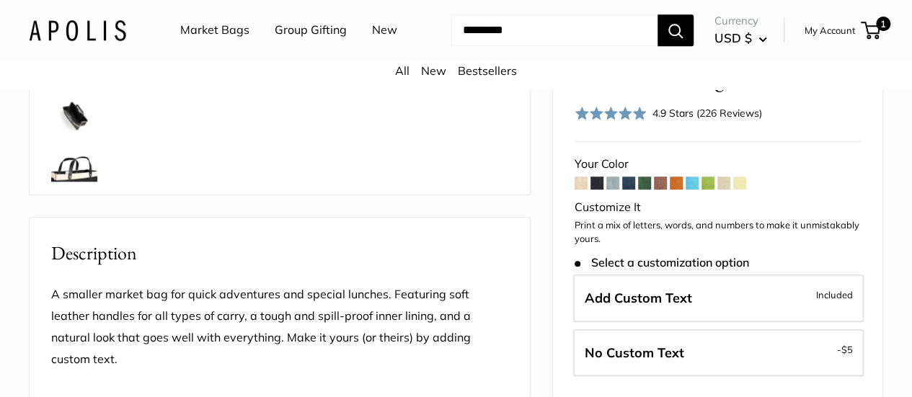
scroll to position [409, 0]
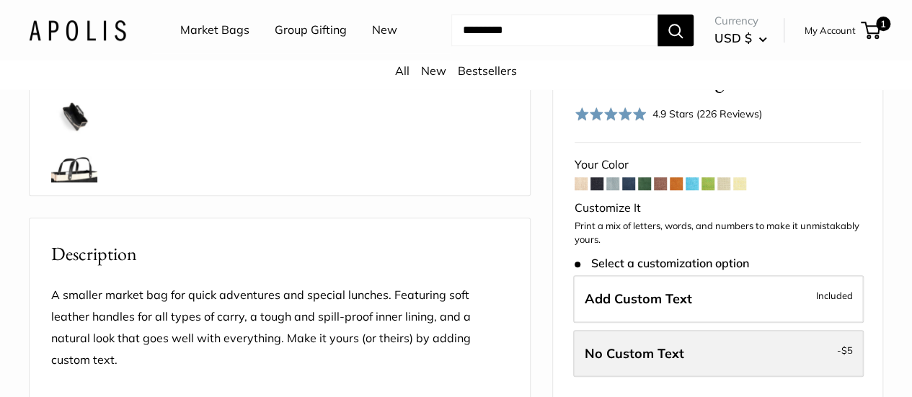
click at [725, 330] on label "No Custom Text - $5" at bounding box center [718, 354] width 290 height 48
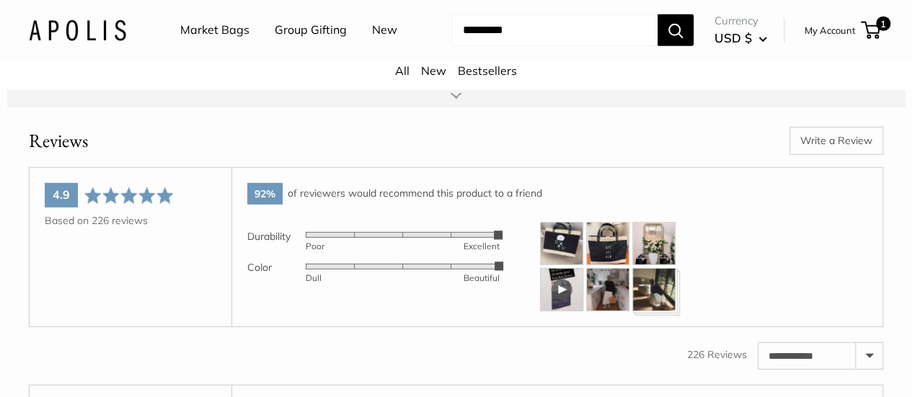
scroll to position [2037, 0]
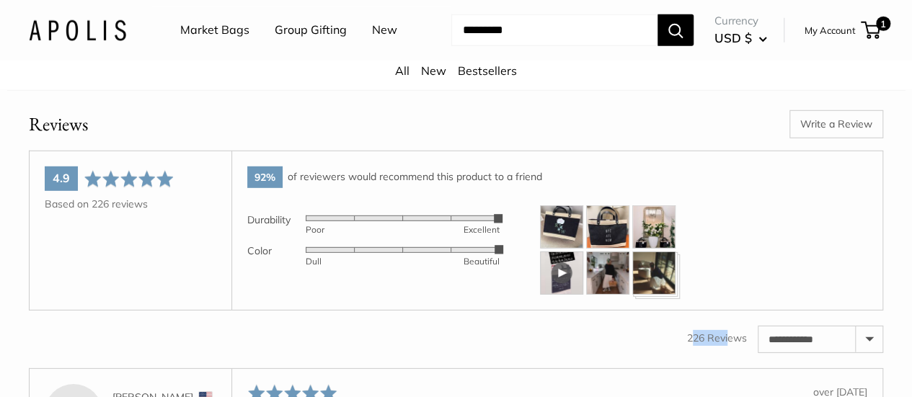
drag, startPoint x: 725, startPoint y: 329, endPoint x: 562, endPoint y: 306, distance: 164.5
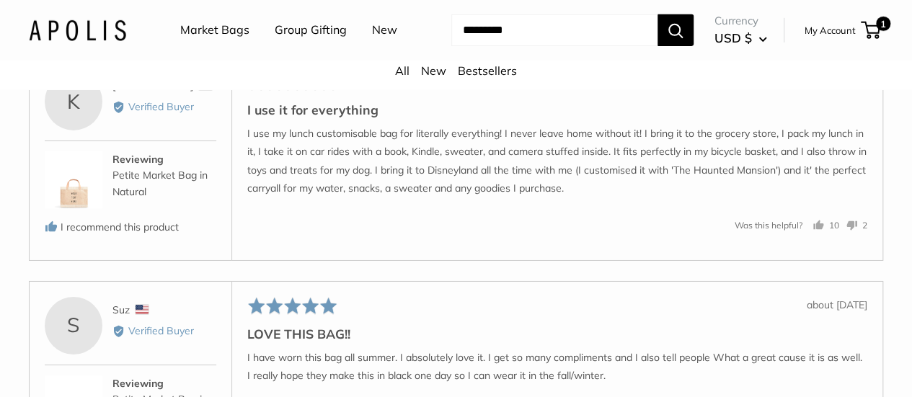
scroll to position [2363, 0]
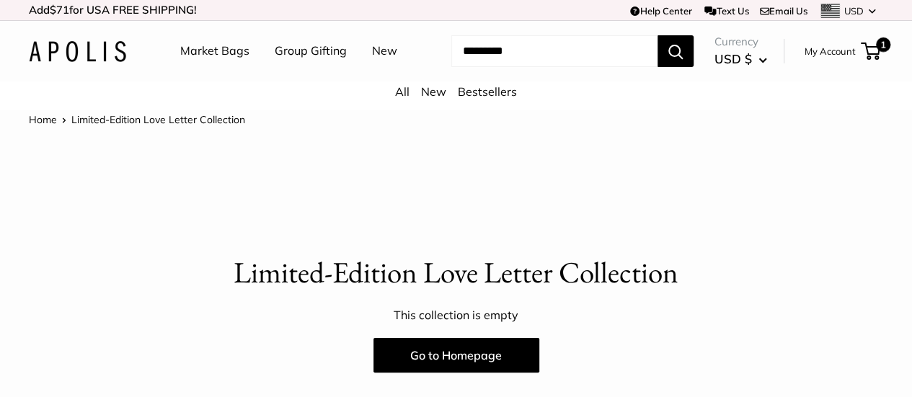
click at [432, 280] on p "Limited-Edition Love Letter Collection" at bounding box center [456, 273] width 854 height 43
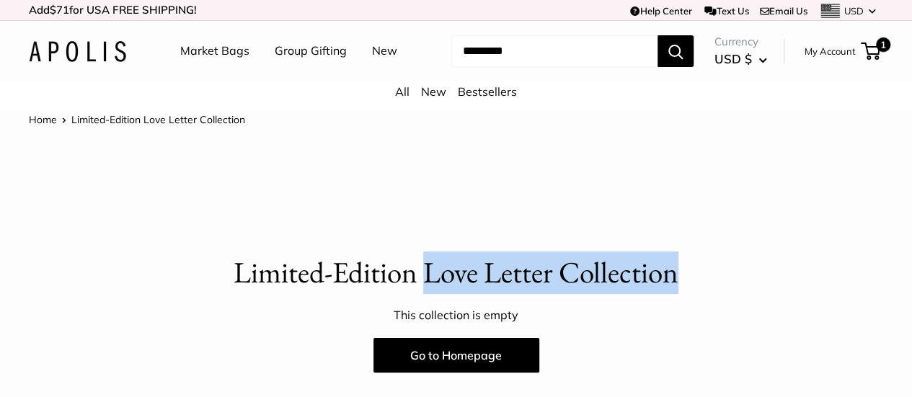
drag, startPoint x: 425, startPoint y: 280, endPoint x: 678, endPoint y: 288, distance: 253.1
click at [678, 288] on p "Limited-Edition Love Letter Collection" at bounding box center [456, 273] width 854 height 43
copy p "Love Letter Collection"
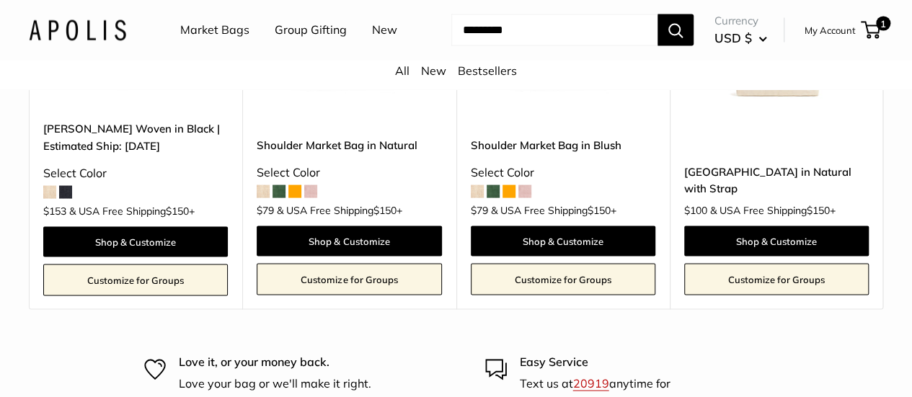
scroll to position [1393, 0]
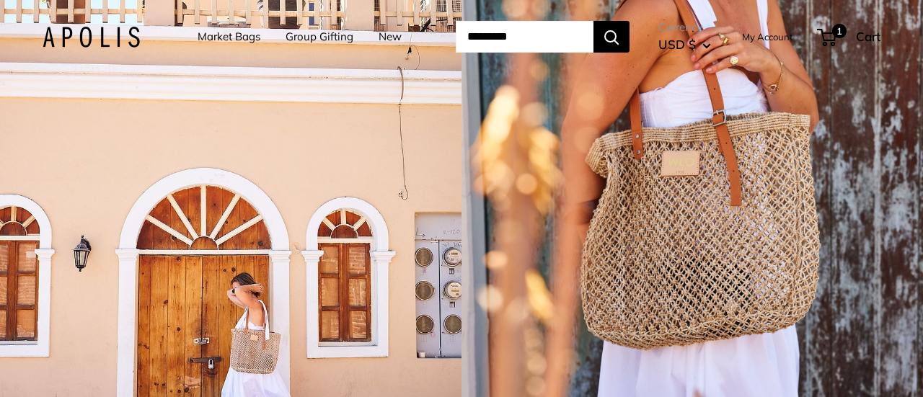
click at [229, 38] on link "Market Bags" at bounding box center [229, 37] width 63 height 20
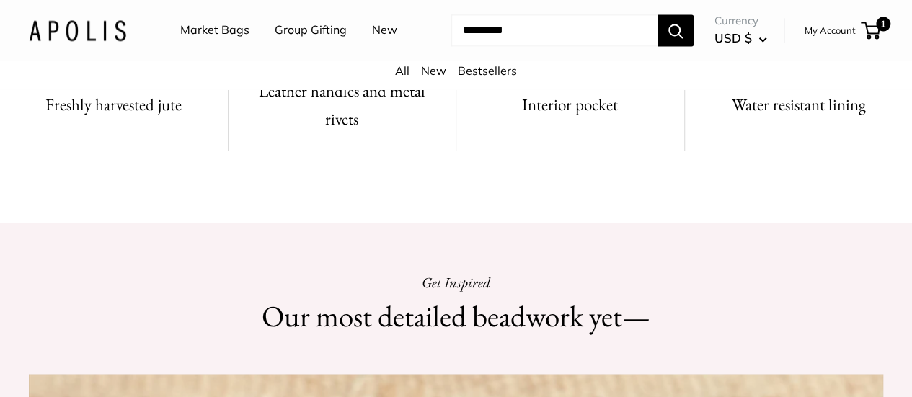
scroll to position [1090, 0]
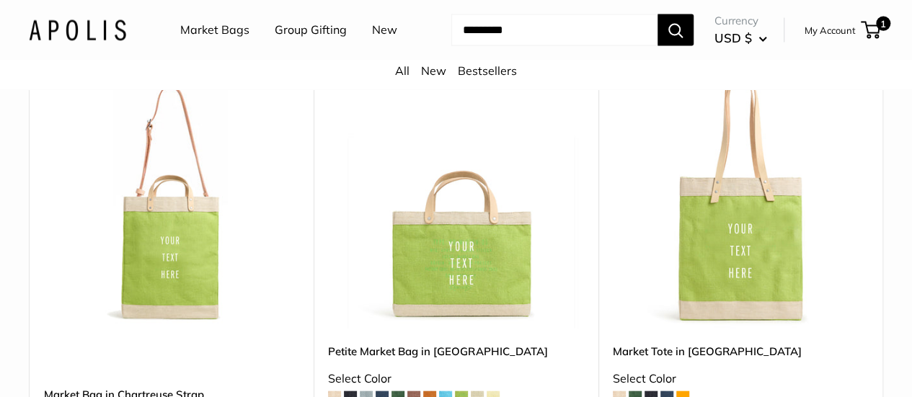
scroll to position [6887, 0]
